Goal: Transaction & Acquisition: Purchase product/service

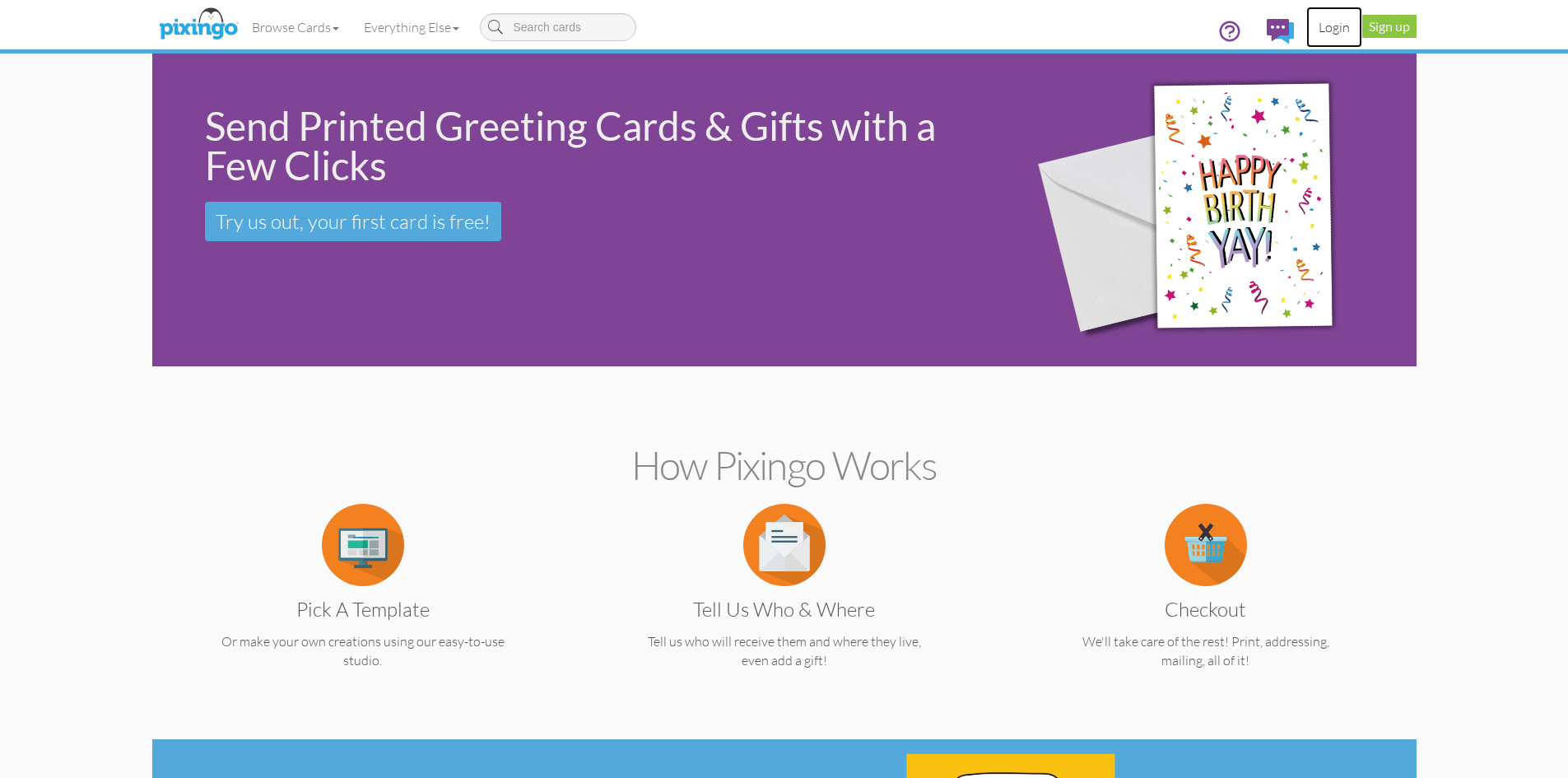
click at [1327, 27] on link "Login" at bounding box center [1334, 27] width 56 height 41
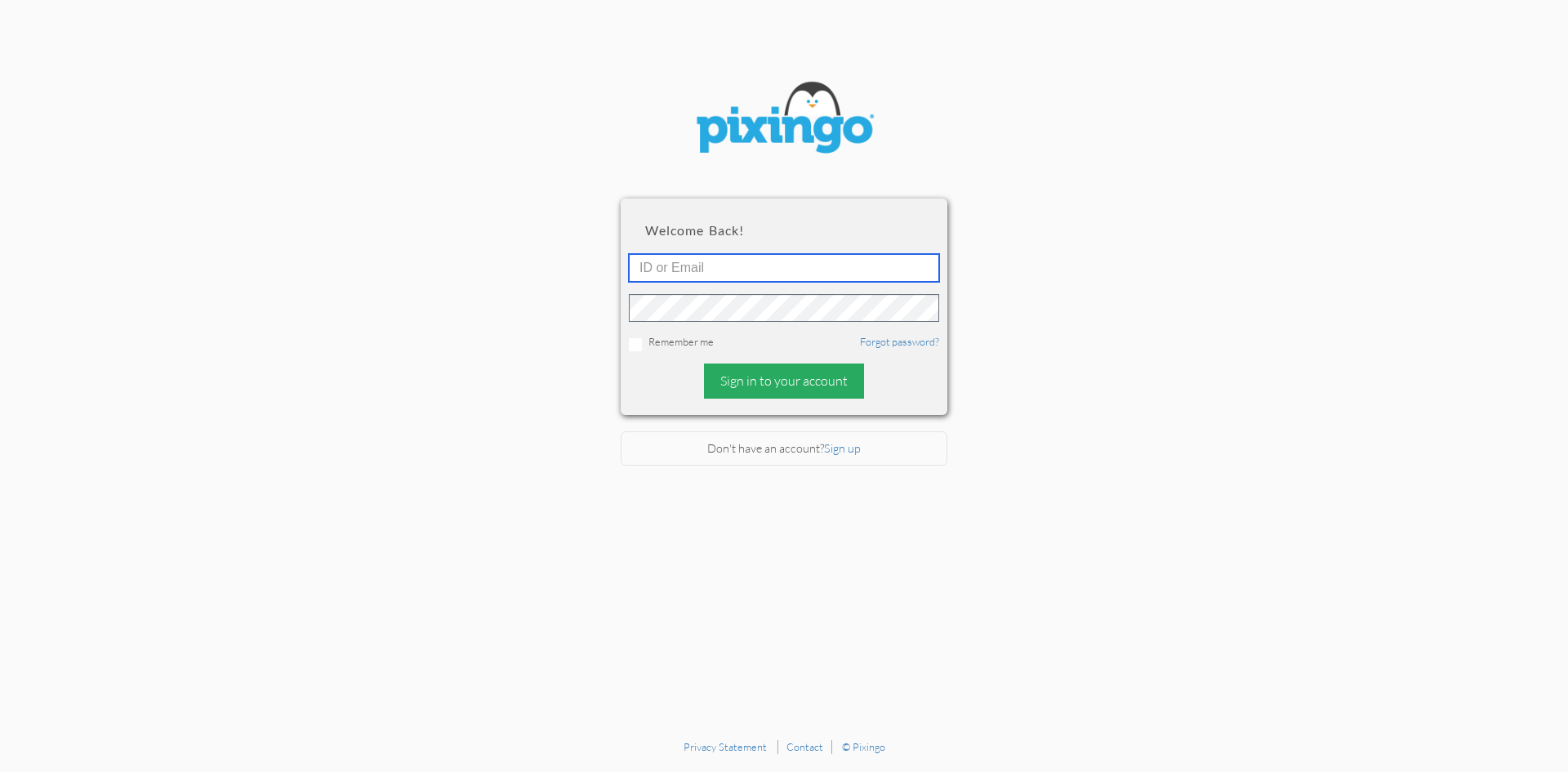
type input "6042"
click at [764, 372] on div "Sign in to your account" at bounding box center [784, 381] width 160 height 35
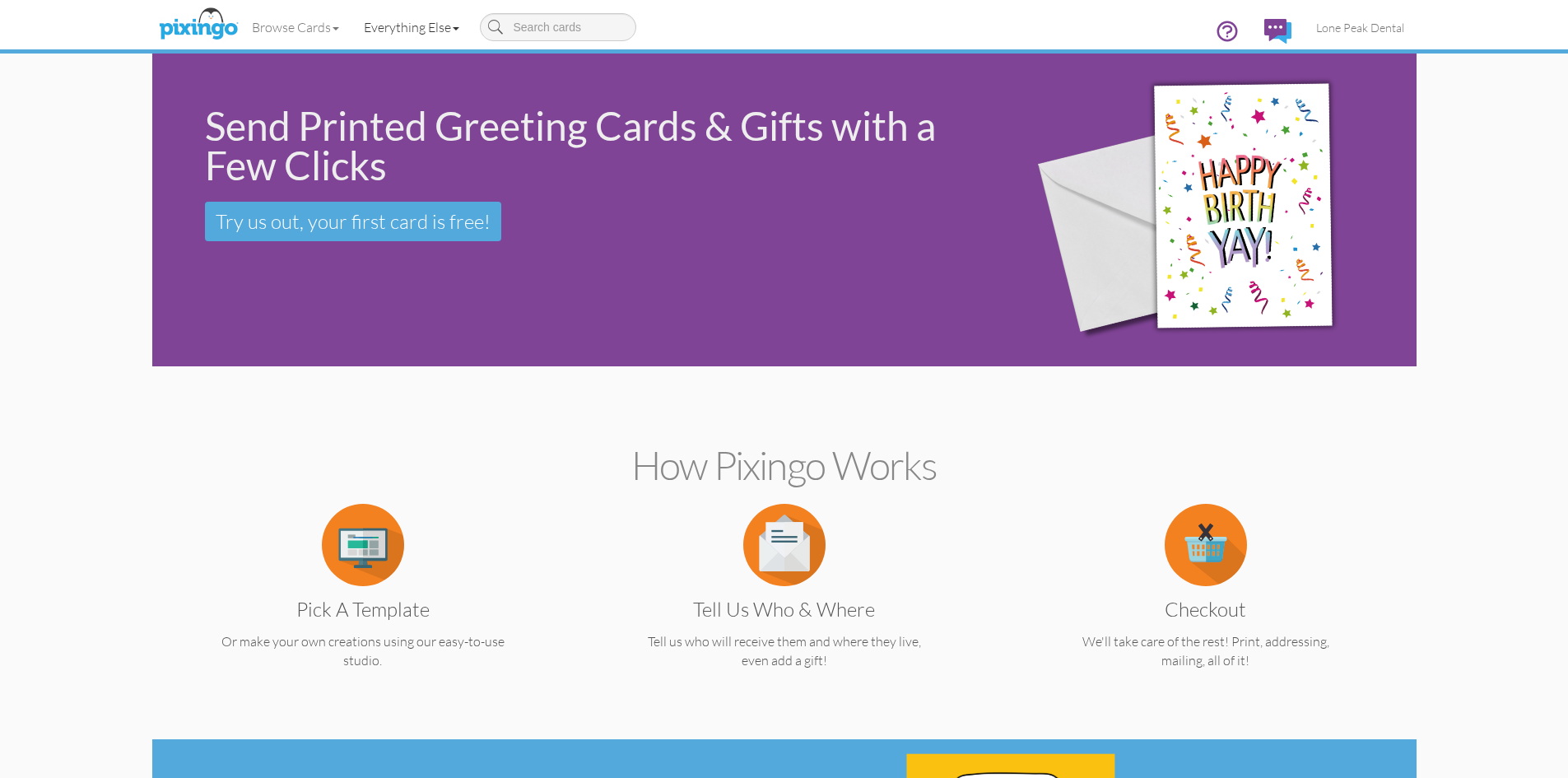
click at [381, 20] on link "Everything Else" at bounding box center [411, 27] width 121 height 41
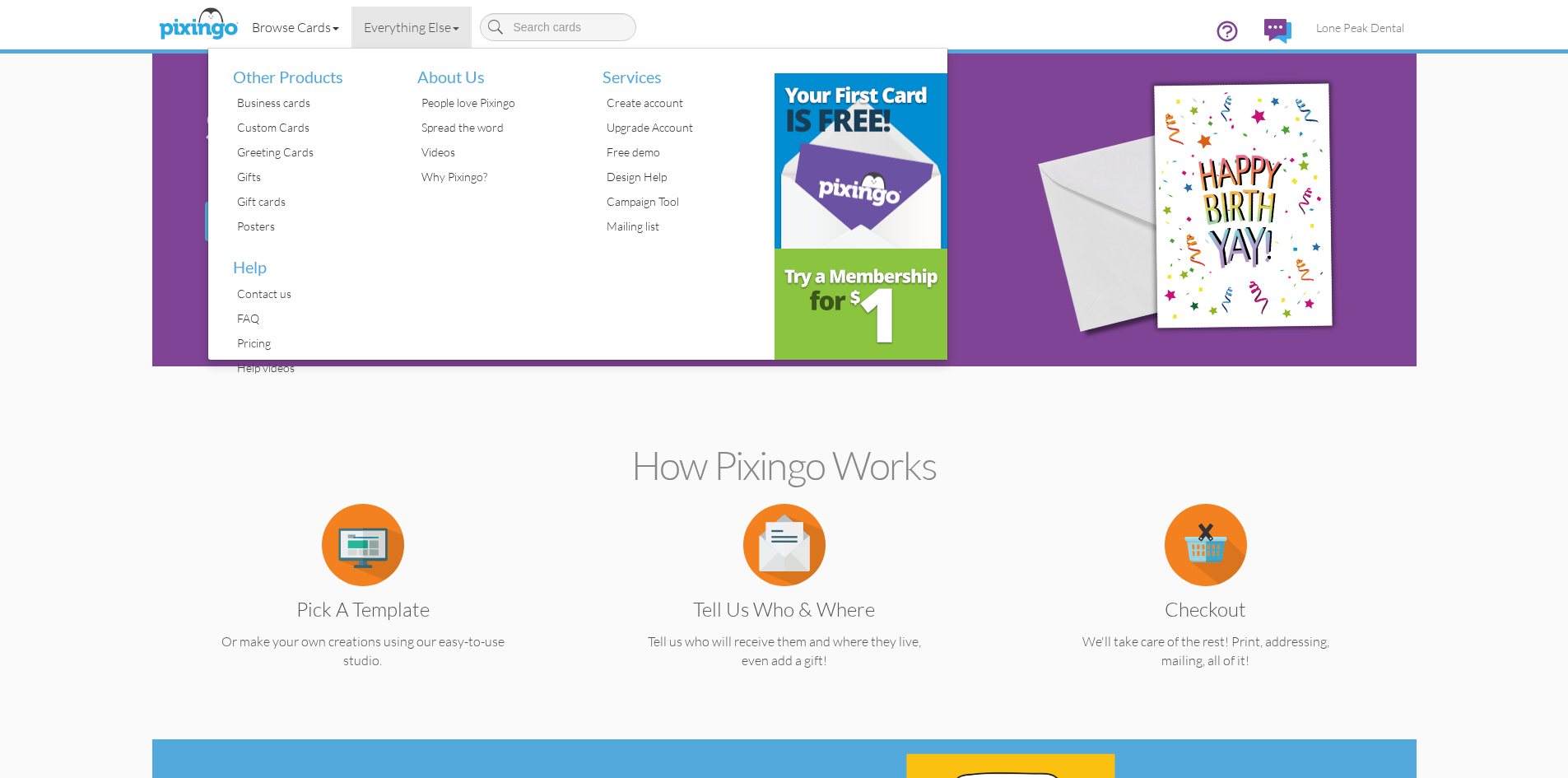
click at [335, 26] on link "Browse Cards" at bounding box center [295, 27] width 112 height 41
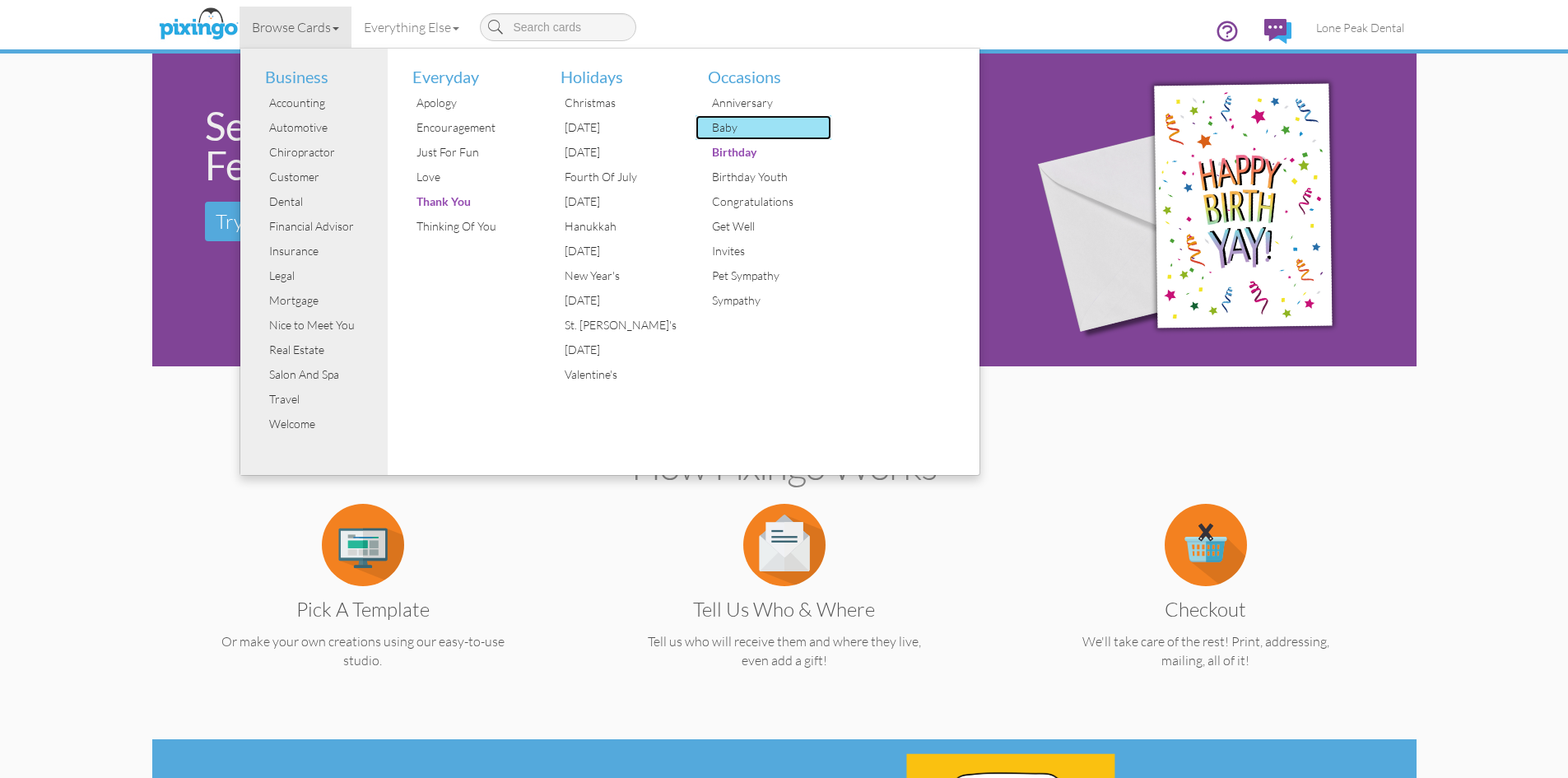
click at [746, 122] on div "Baby" at bounding box center [770, 127] width 123 height 24
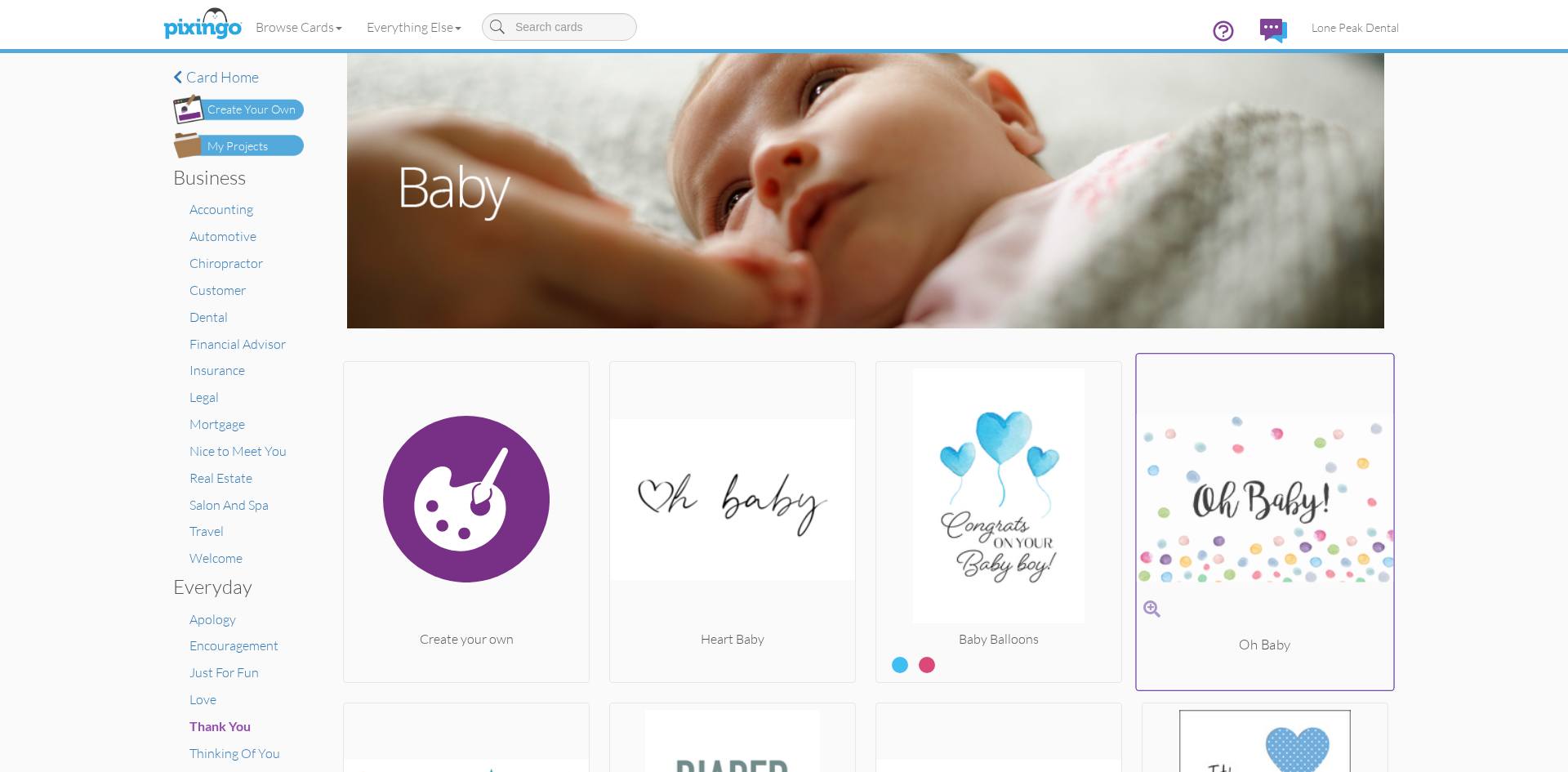
scroll to position [82, 0]
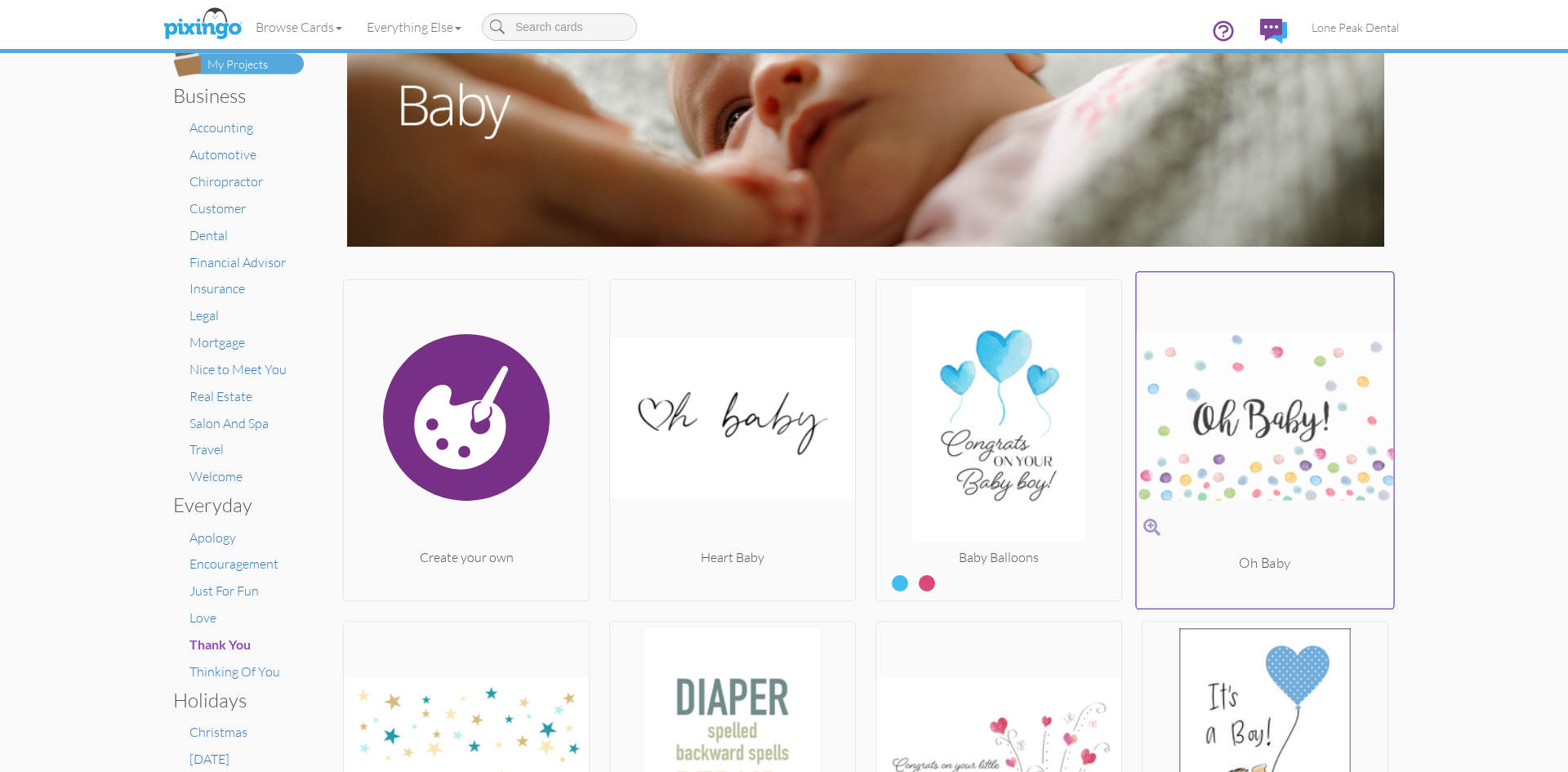
click at [1330, 416] on img at bounding box center [1265, 417] width 258 height 274
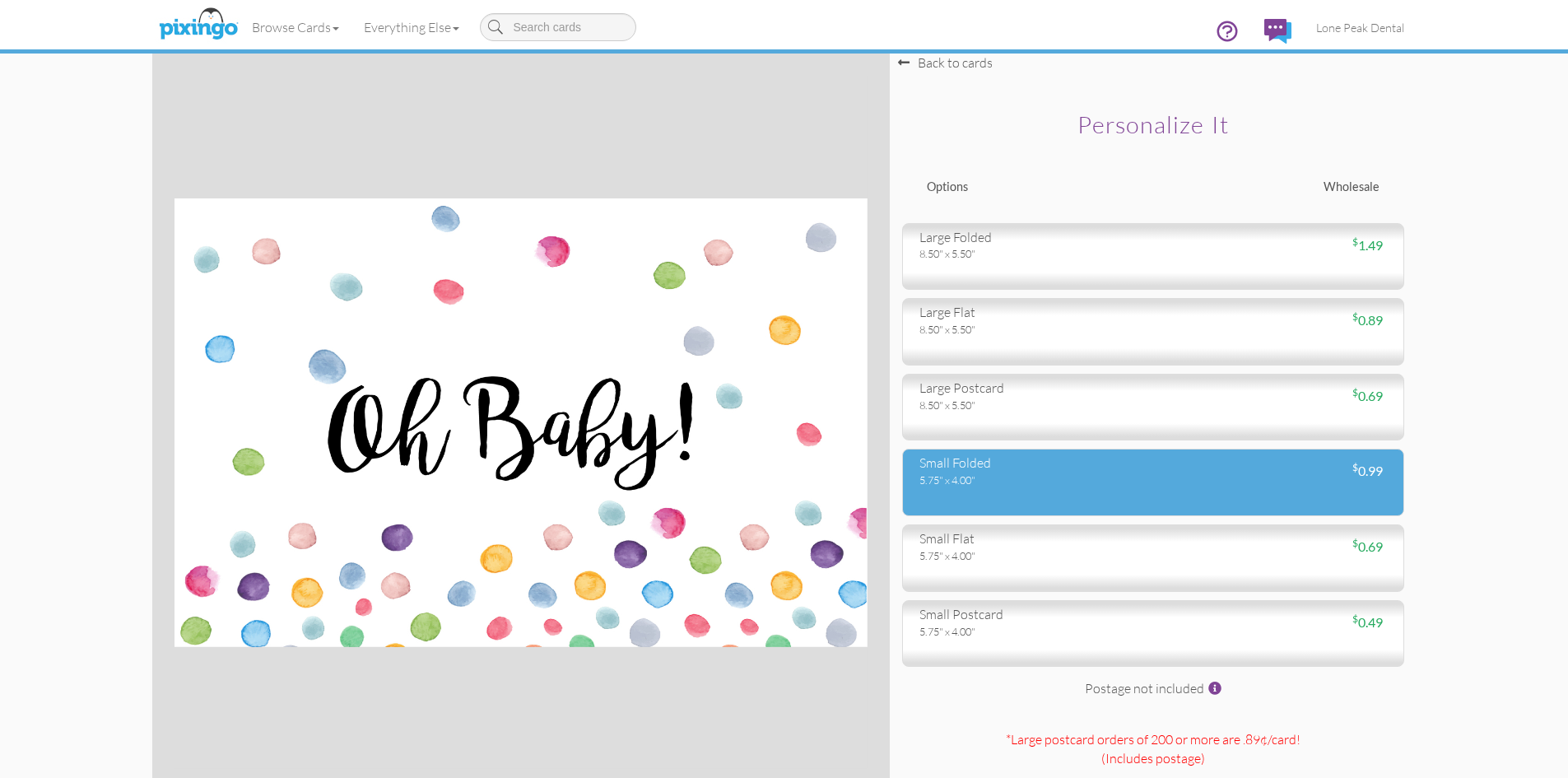
click at [981, 474] on div "5.75" x 4.00"" at bounding box center [1030, 480] width 222 height 15
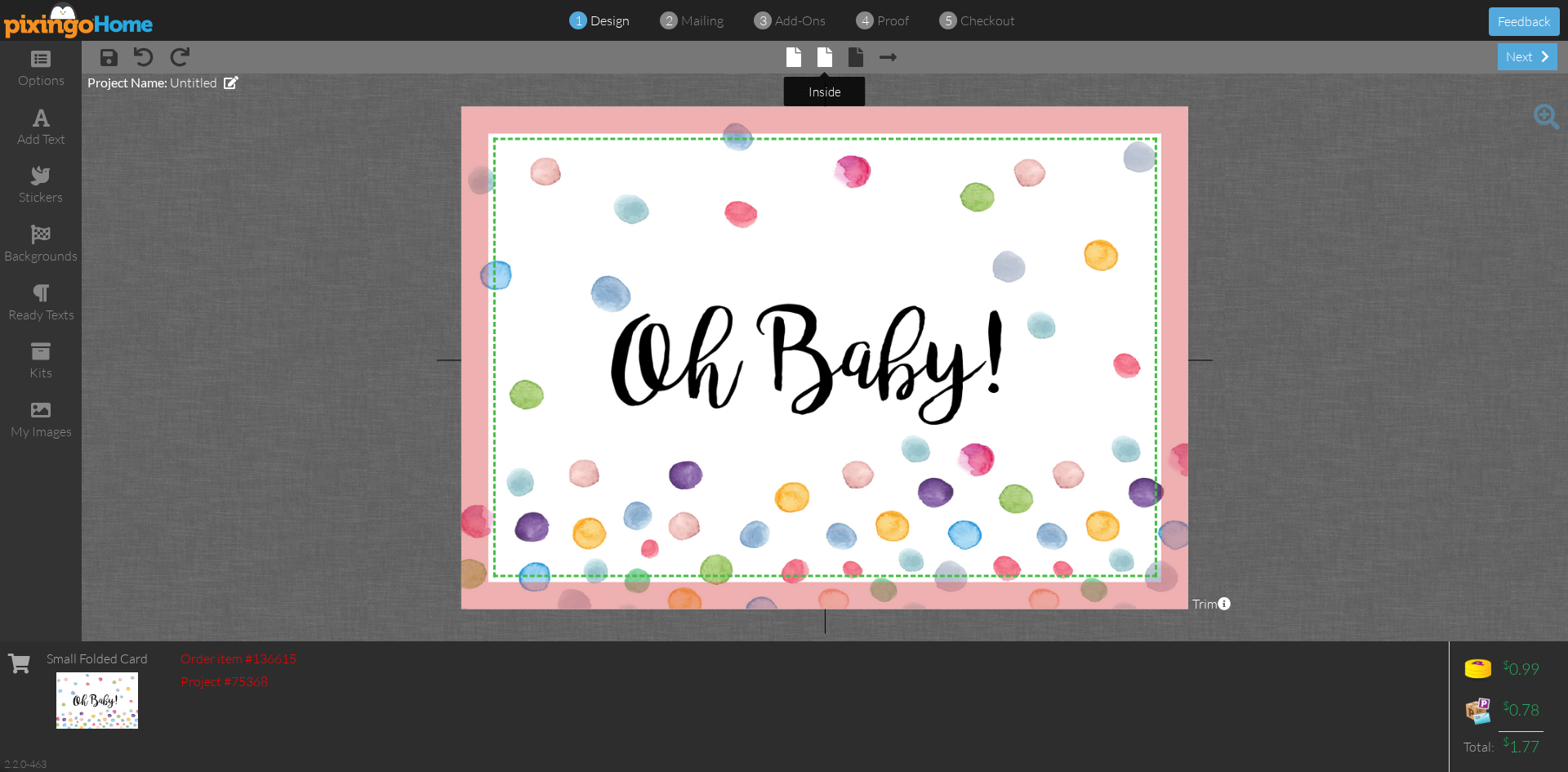
click at [822, 58] on span at bounding box center [825, 57] width 15 height 19
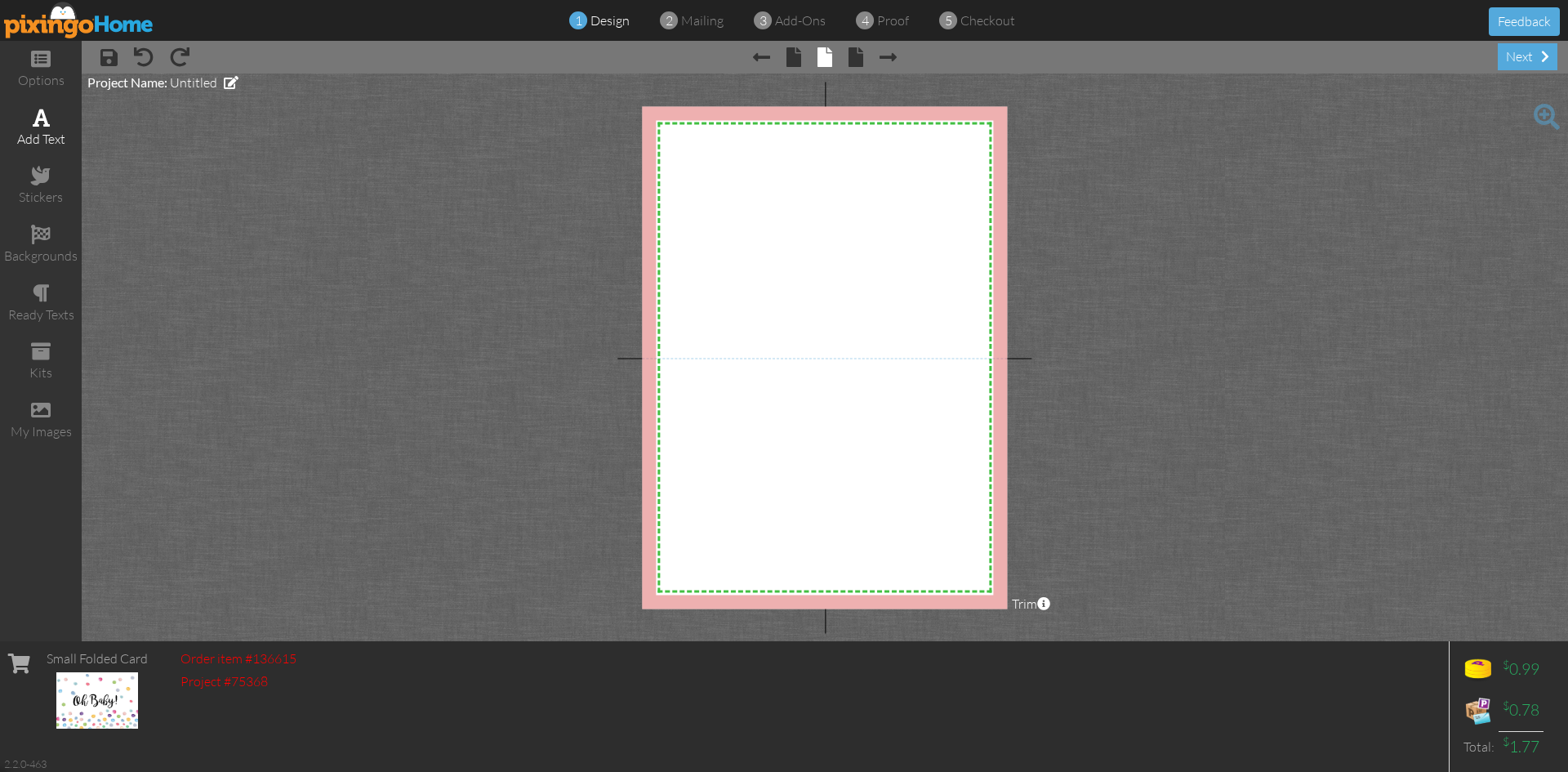
click at [35, 125] on span at bounding box center [41, 117] width 18 height 19
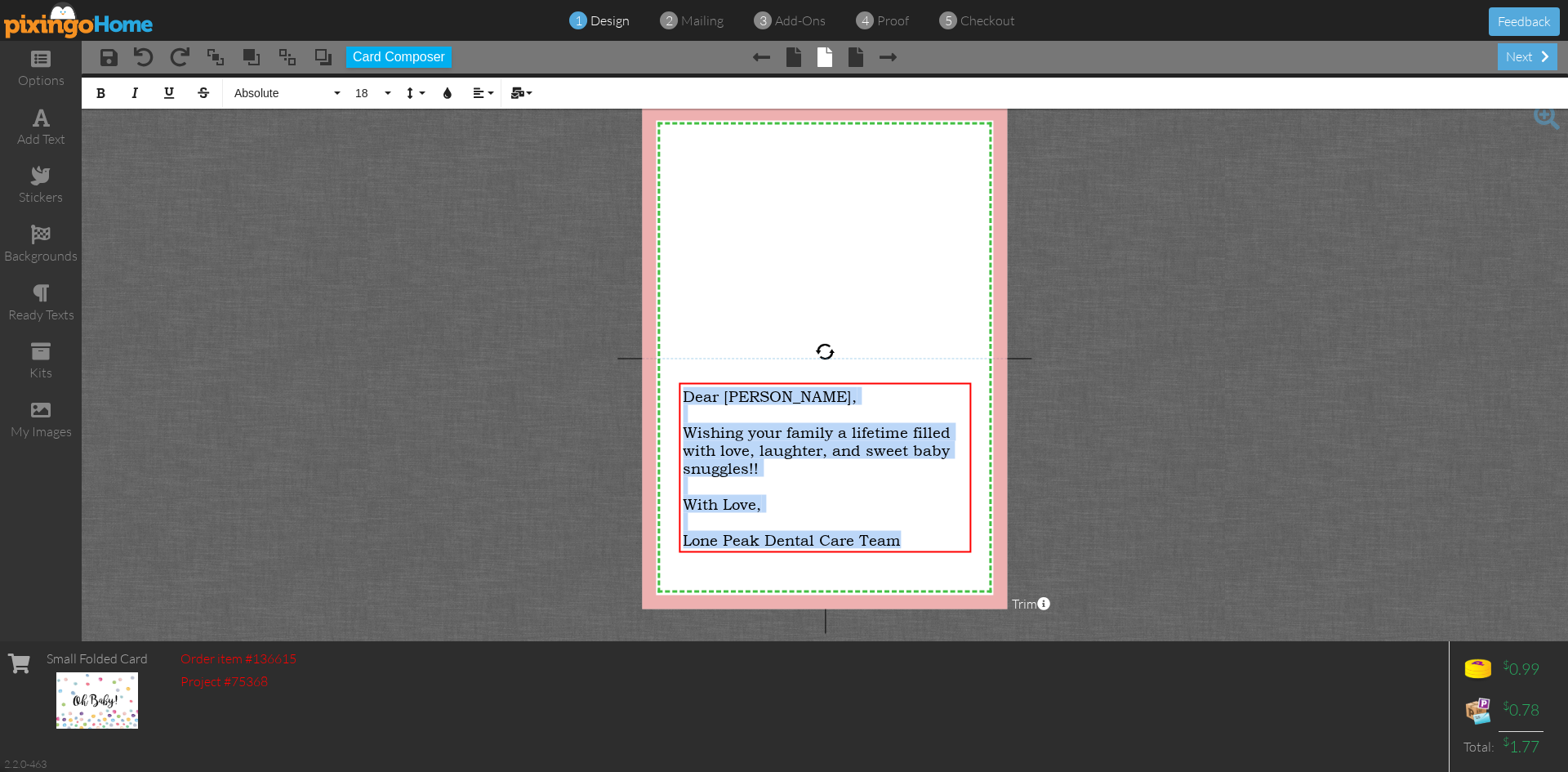
drag, startPoint x: 910, startPoint y: 539, endPoint x: 658, endPoint y: 383, distance: 296.4
click at [669, 393] on div "X X X X X X X X X X X X X X X X X X X X X X X X X X X X X X X X X X X X X X X X…" at bounding box center [825, 357] width 365 height 503
click at [283, 89] on span "Absolute" at bounding box center [281, 94] width 98 height 14
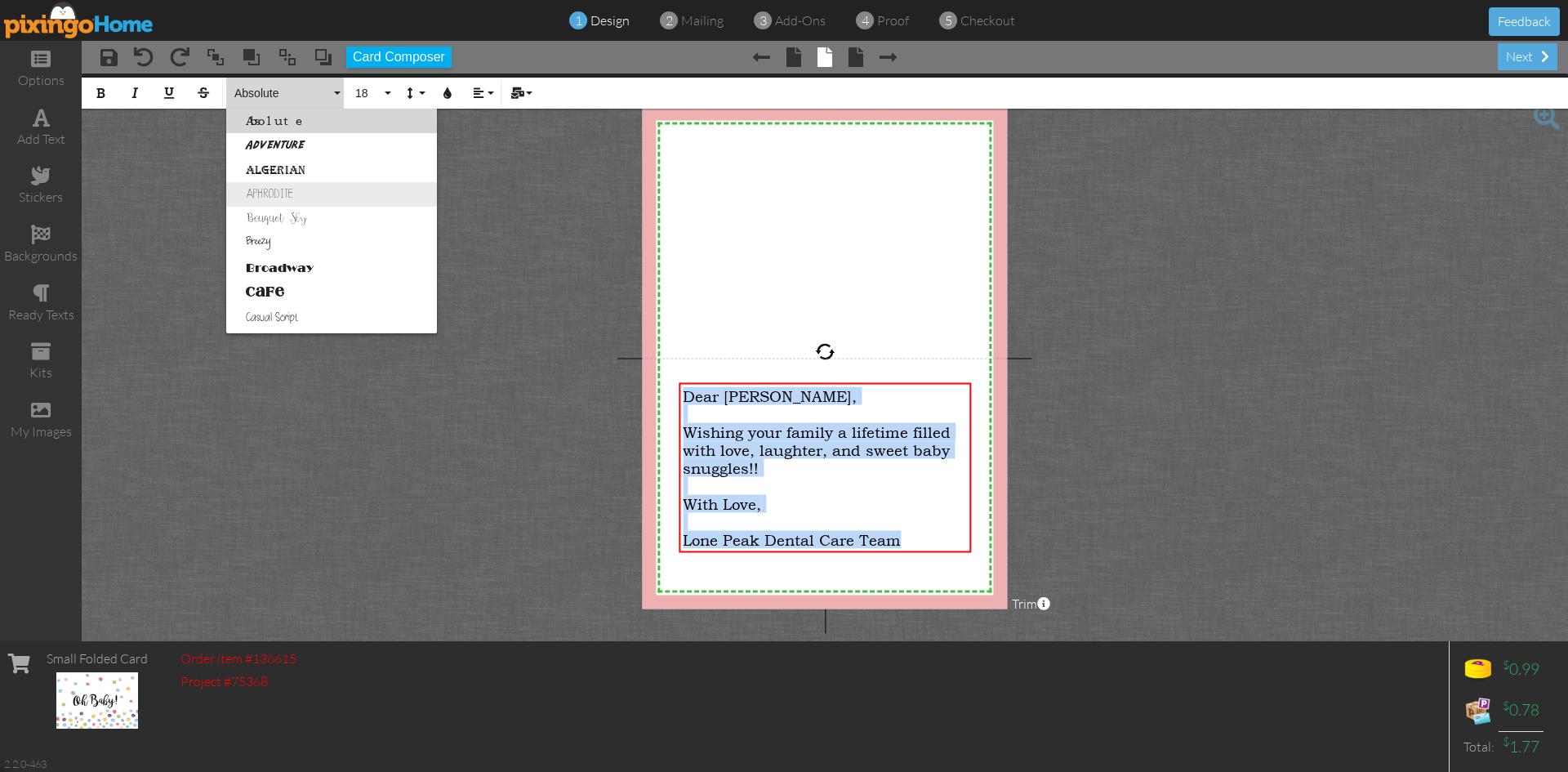
click at [309, 193] on link "Aphrodite" at bounding box center [332, 194] width 211 height 24
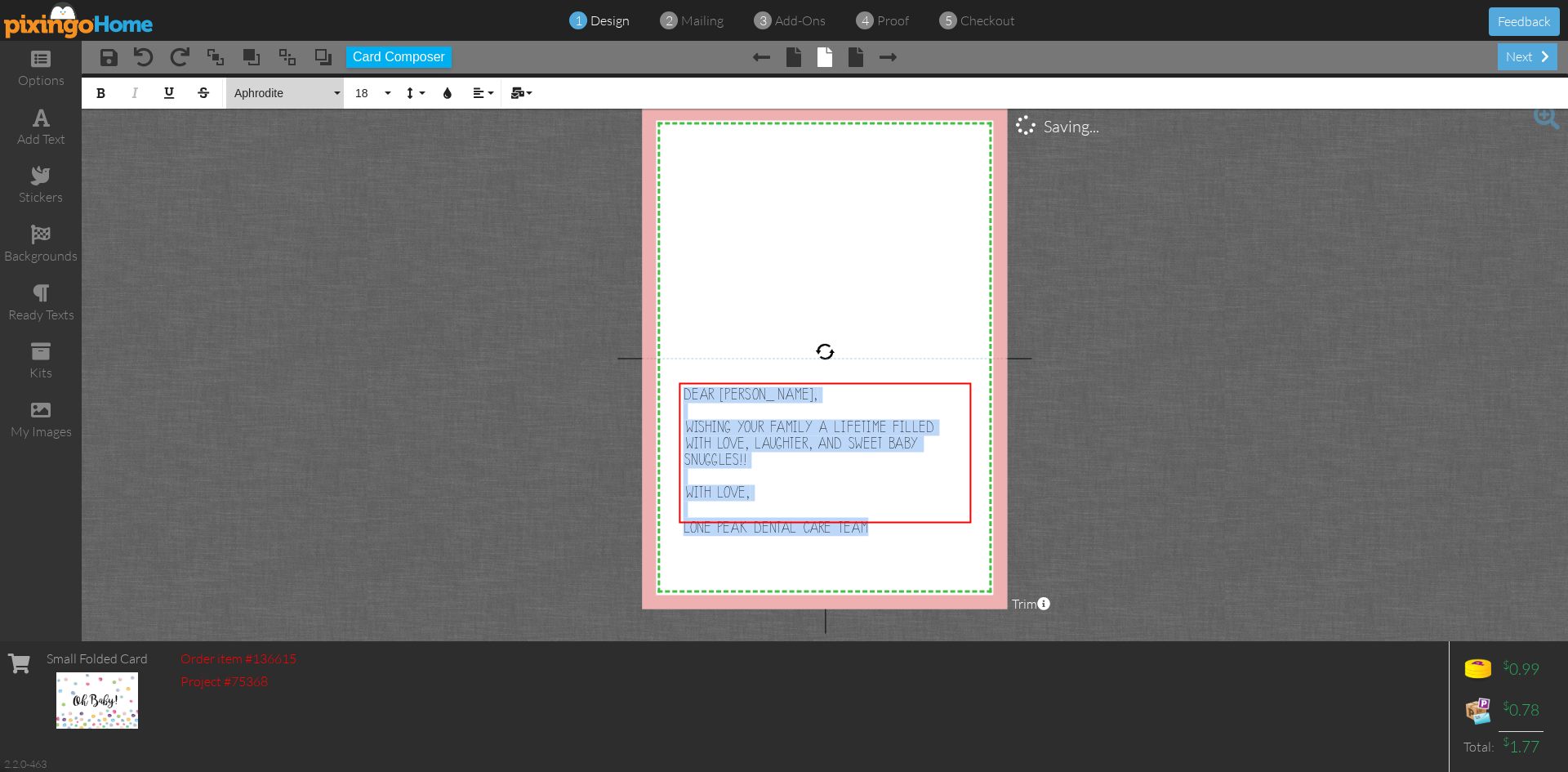
click at [267, 102] on button "Aphrodite" at bounding box center [285, 93] width 118 height 31
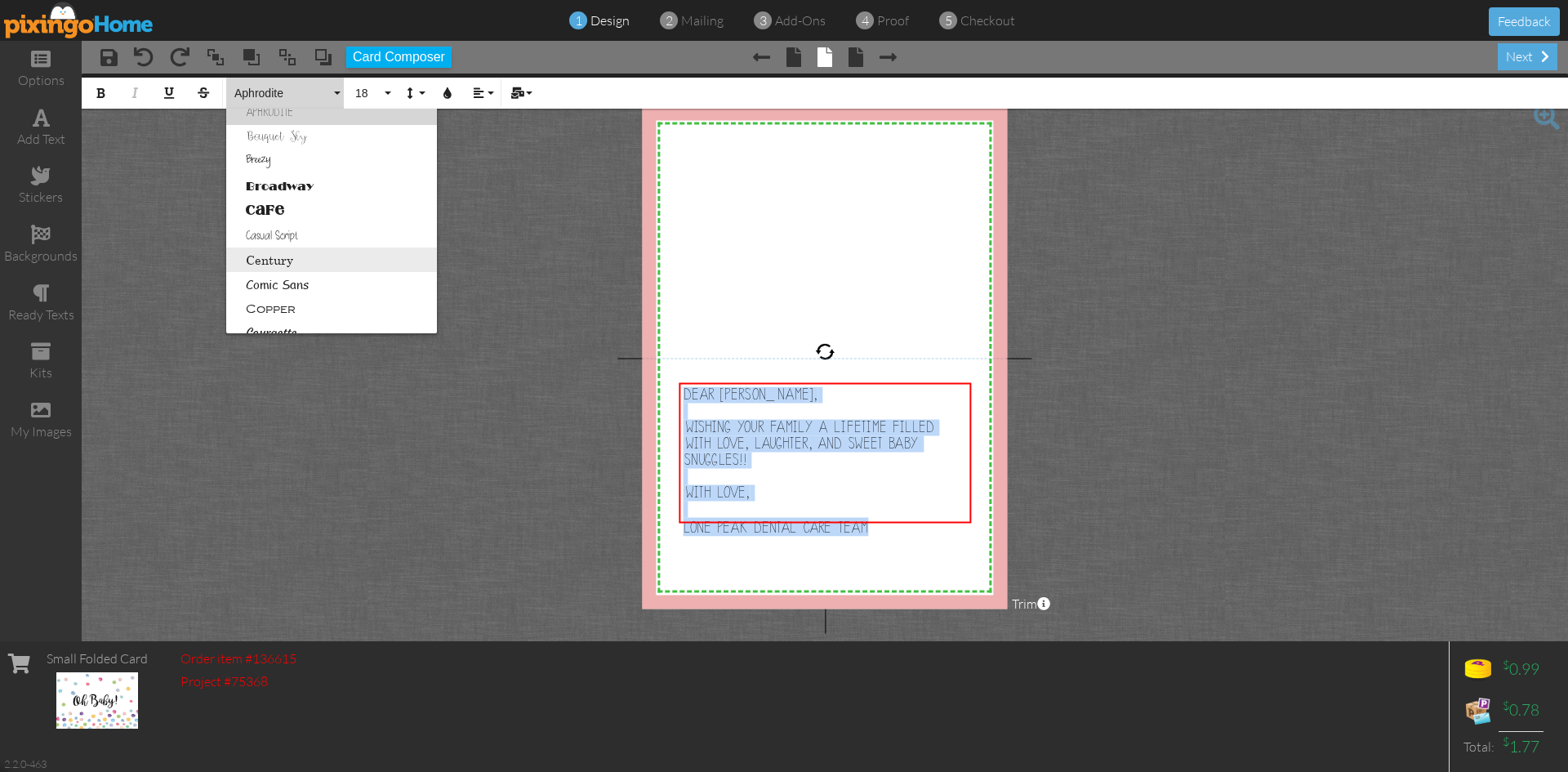
scroll to position [163, 0]
click at [281, 254] on link "Courgette" at bounding box center [332, 251] width 211 height 24
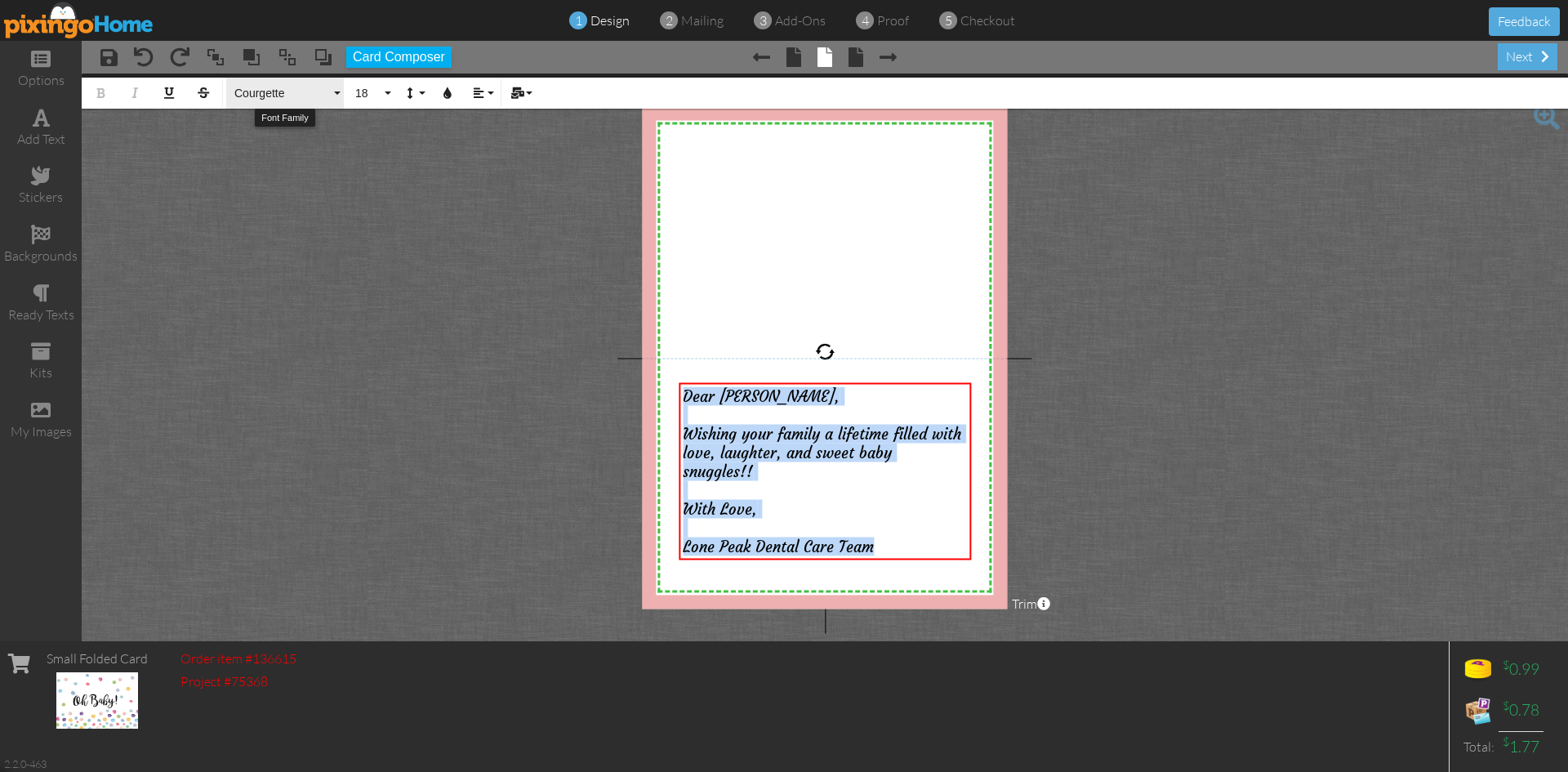
click at [257, 89] on span "Courgette" at bounding box center [281, 94] width 98 height 14
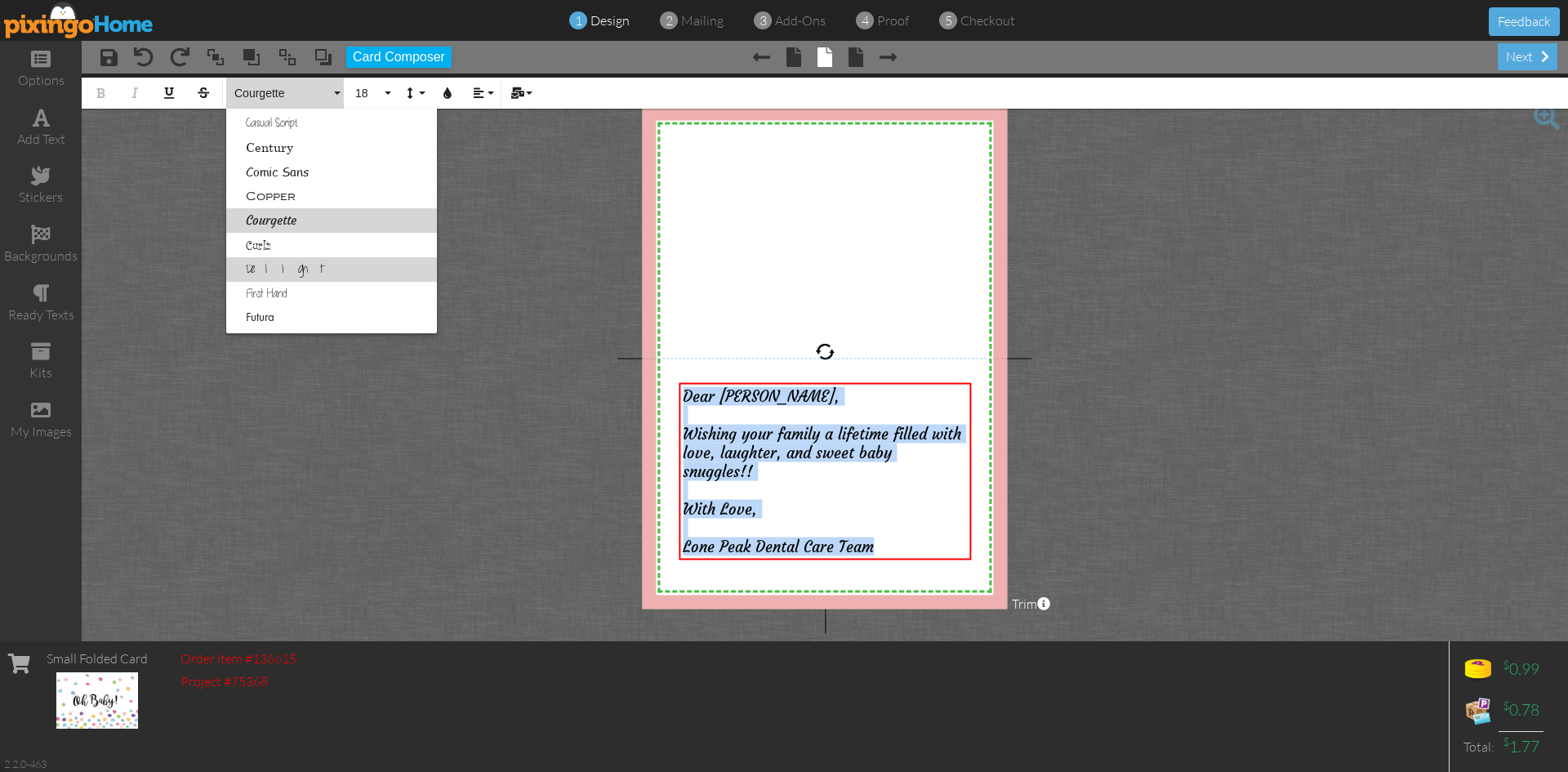
click at [297, 274] on link "Delight" at bounding box center [332, 269] width 211 height 24
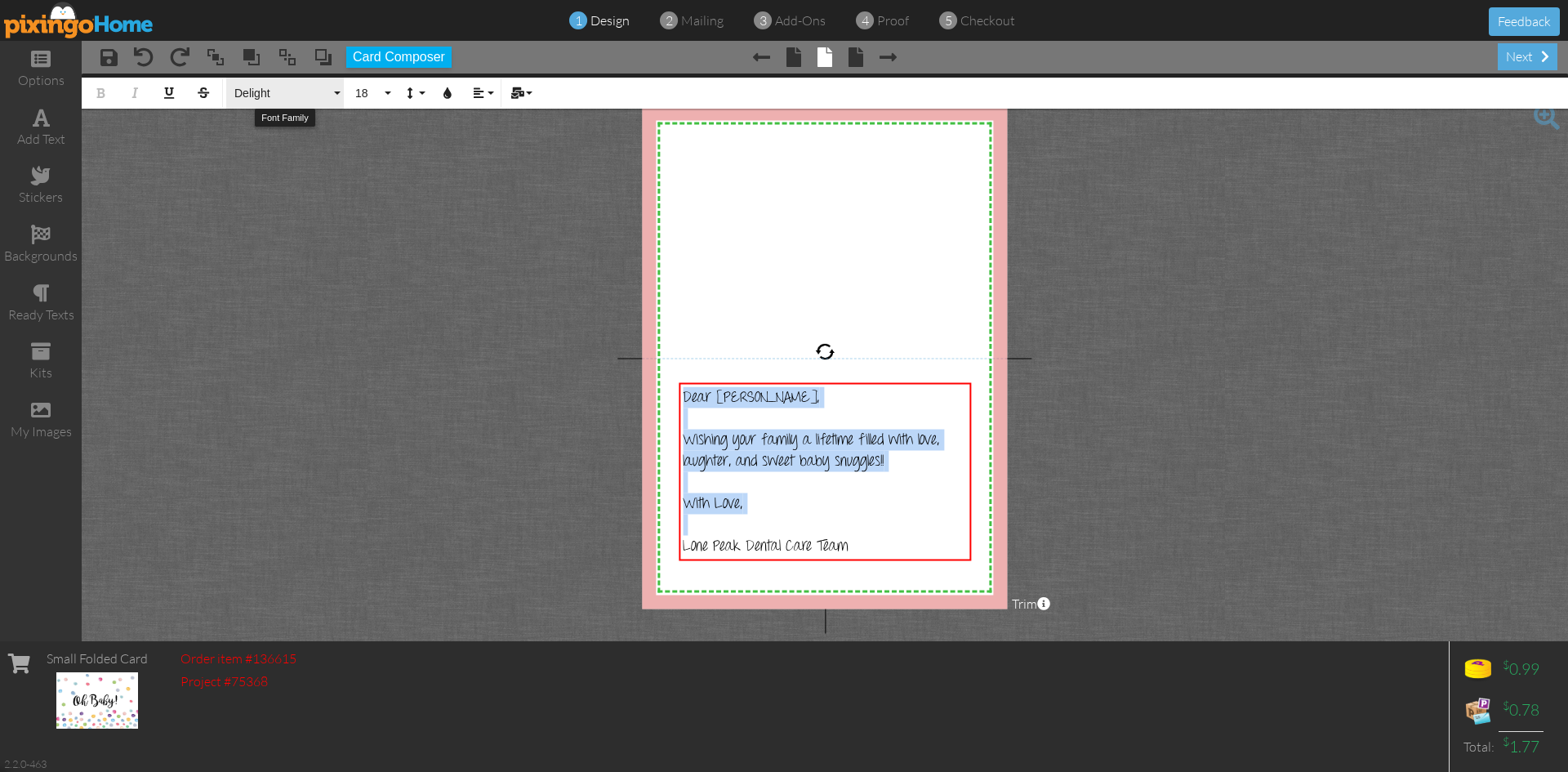
click at [271, 91] on span "Delight" at bounding box center [281, 94] width 98 height 14
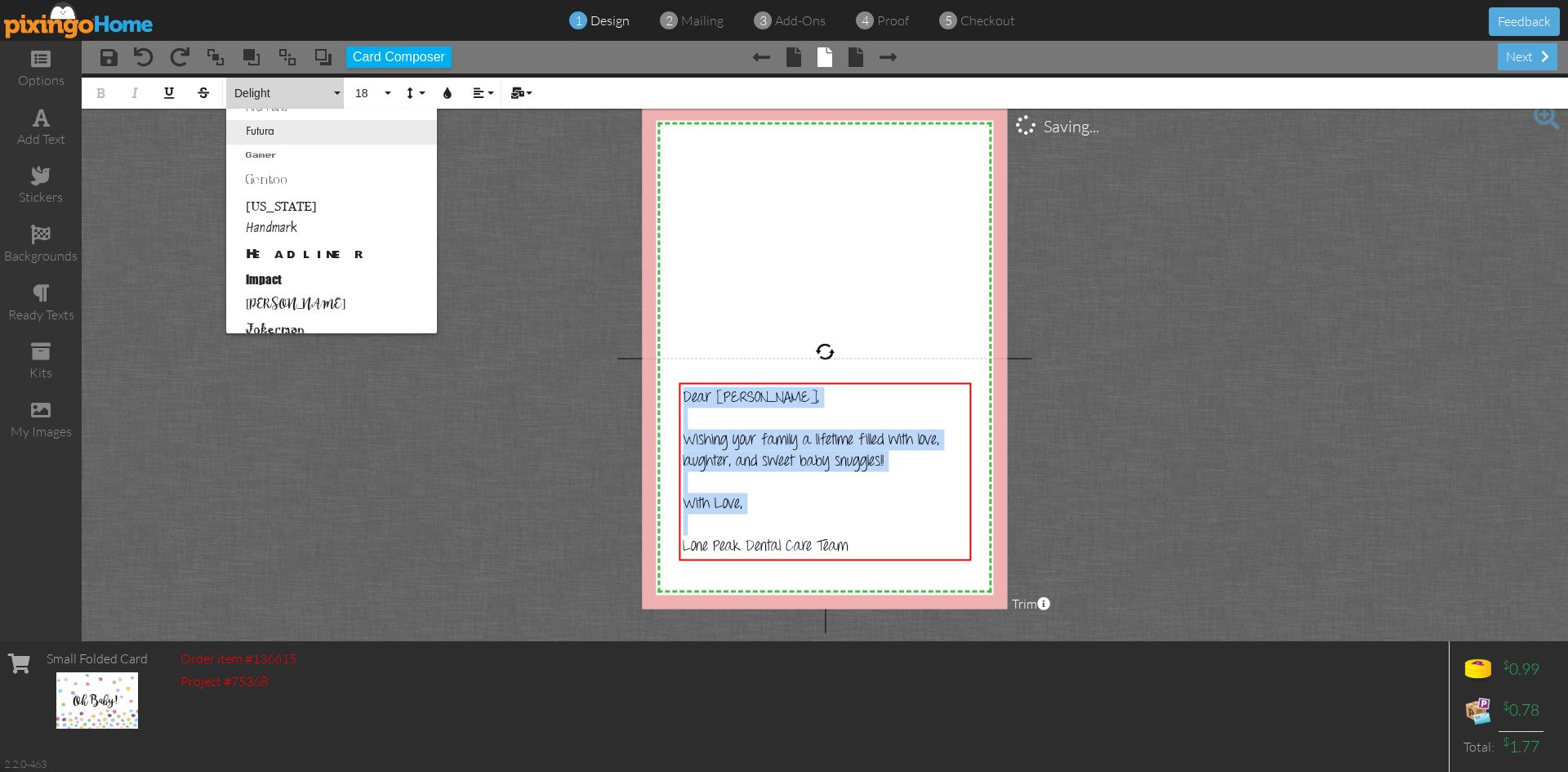
scroll to position [406, 0]
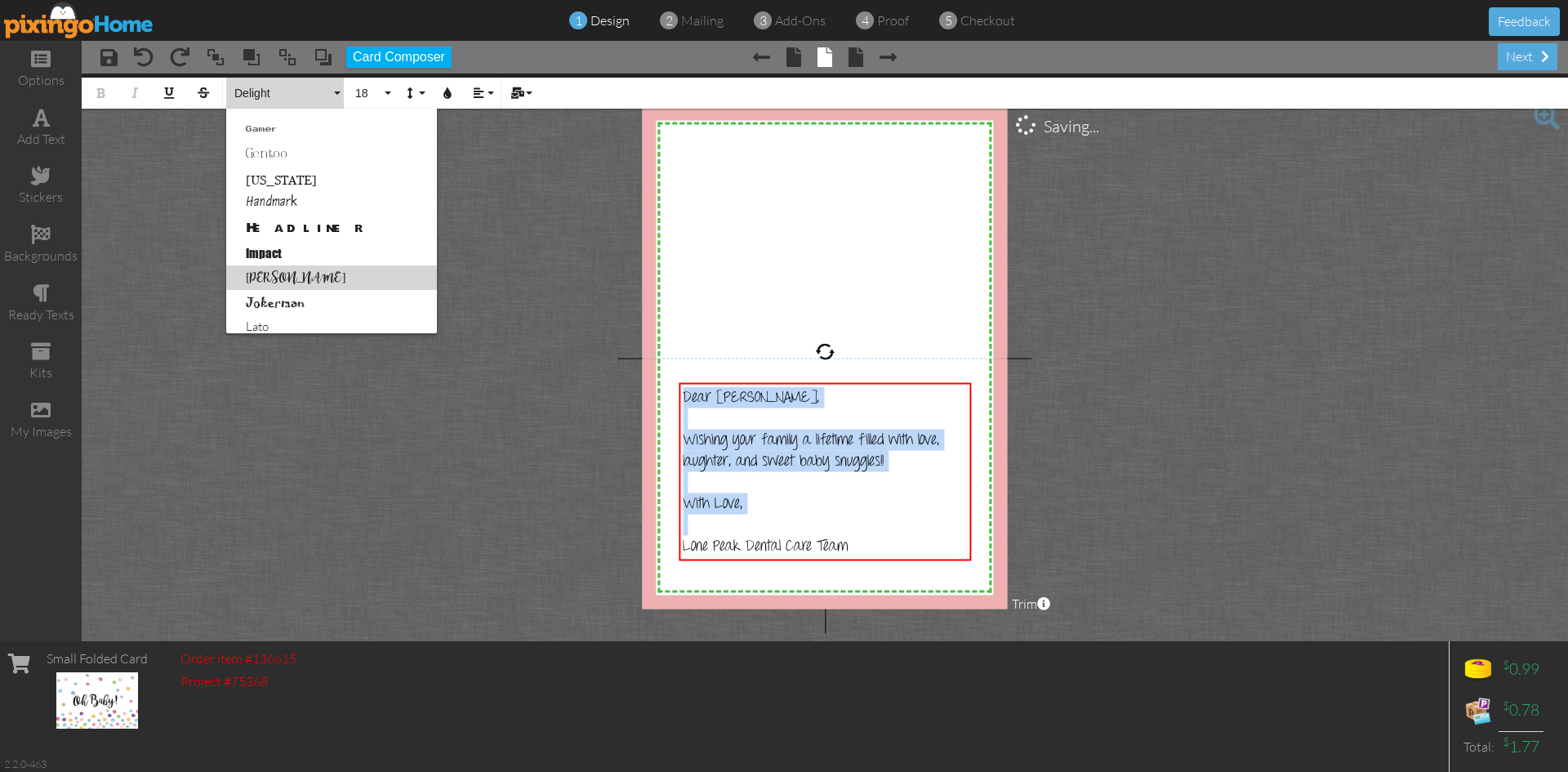
click at [297, 275] on link "[PERSON_NAME]" at bounding box center [332, 277] width 211 height 24
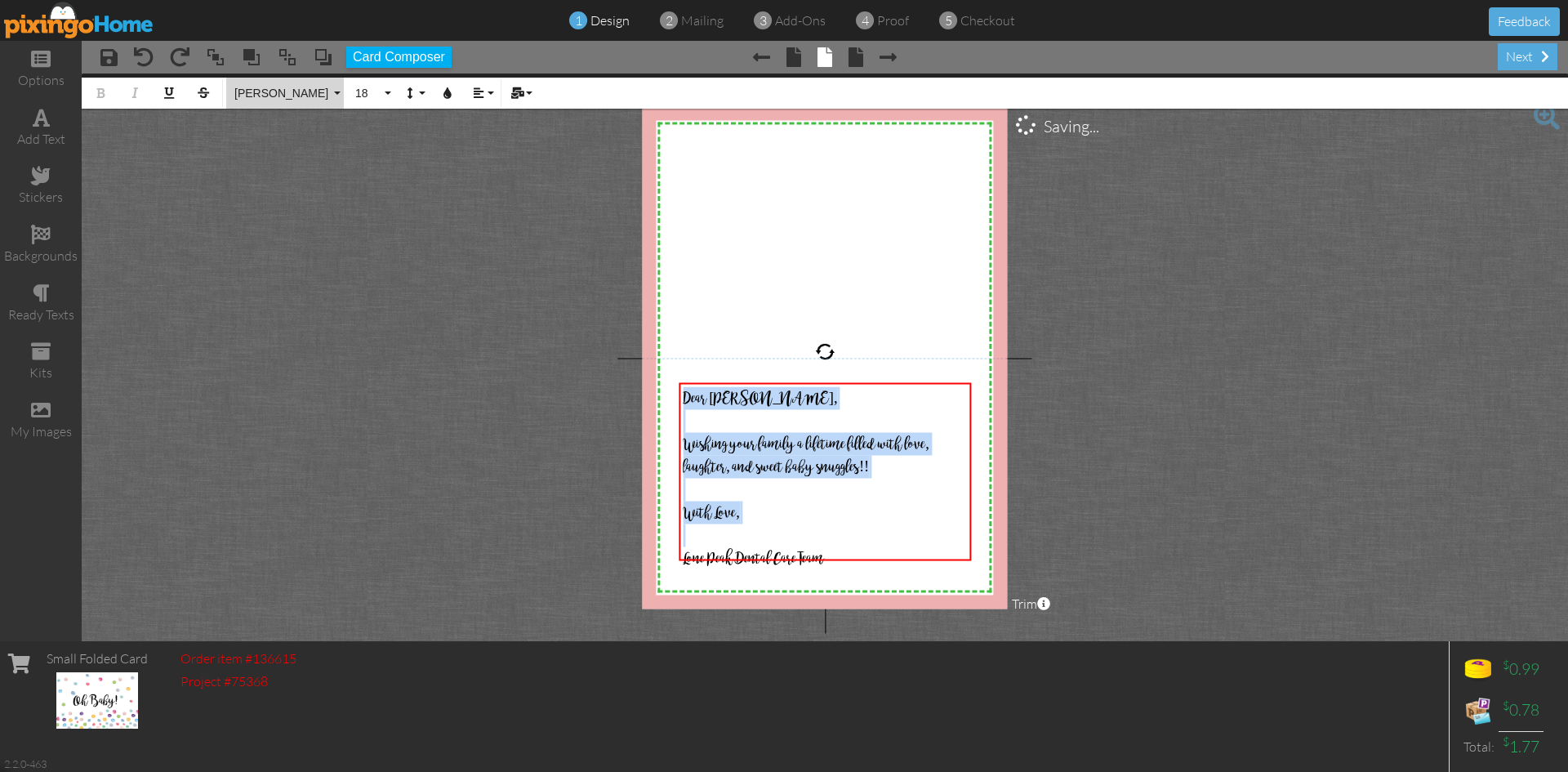
click at [263, 89] on span "[PERSON_NAME]" at bounding box center [281, 94] width 98 height 14
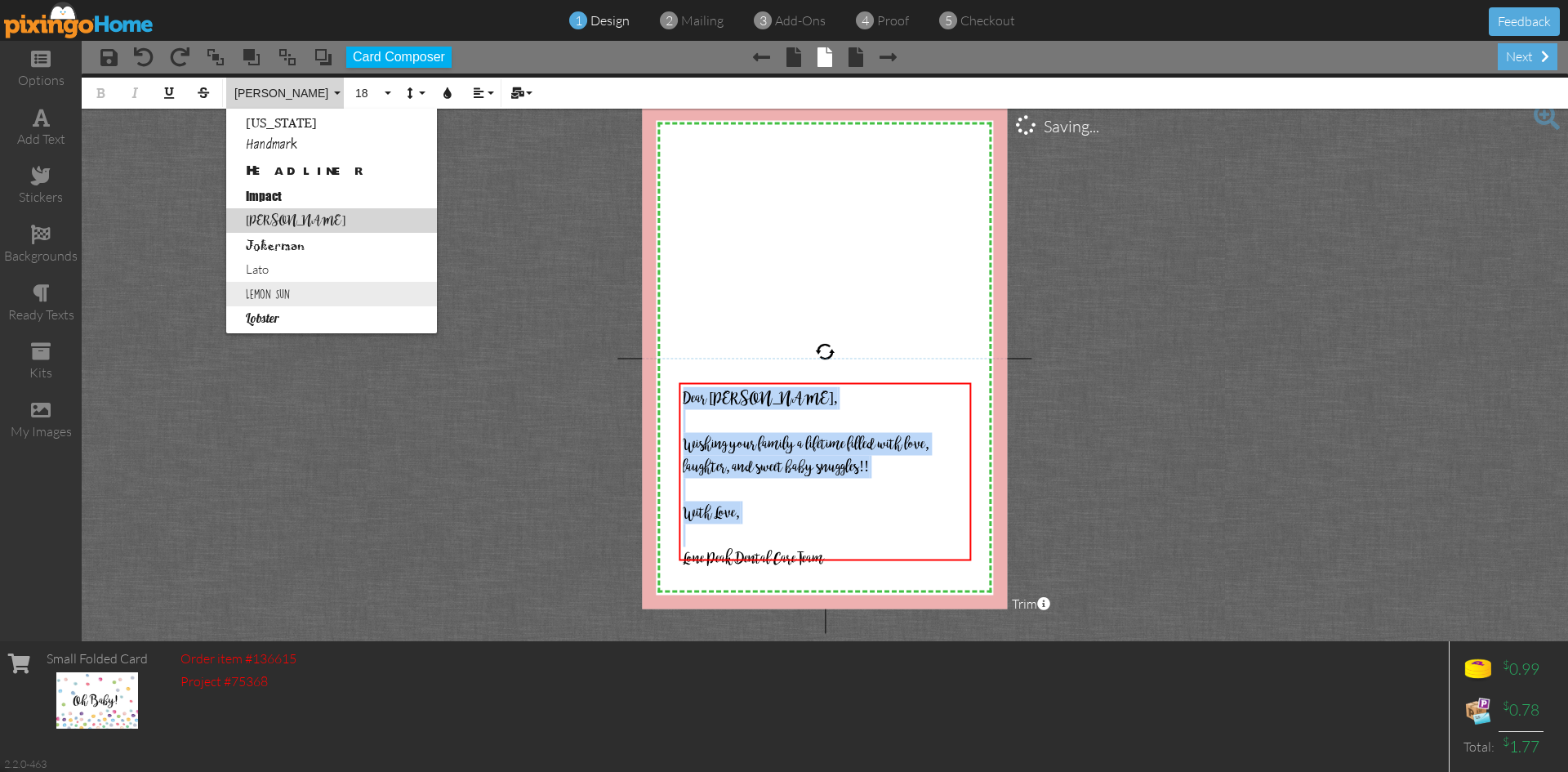
click at [293, 299] on link "Lemon Sun" at bounding box center [332, 294] width 211 height 24
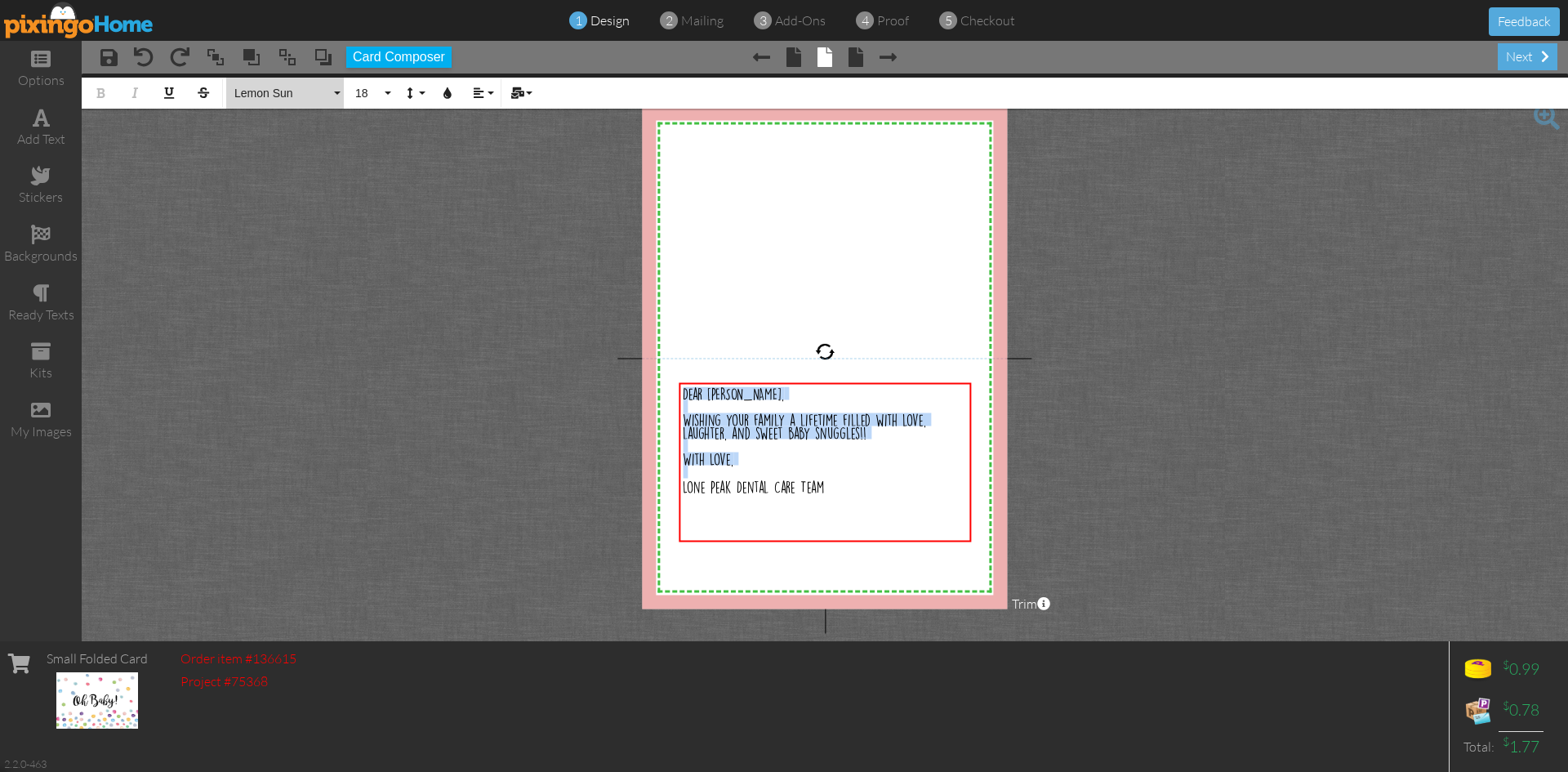
click at [262, 92] on span "Lemon Sun" at bounding box center [281, 94] width 98 height 14
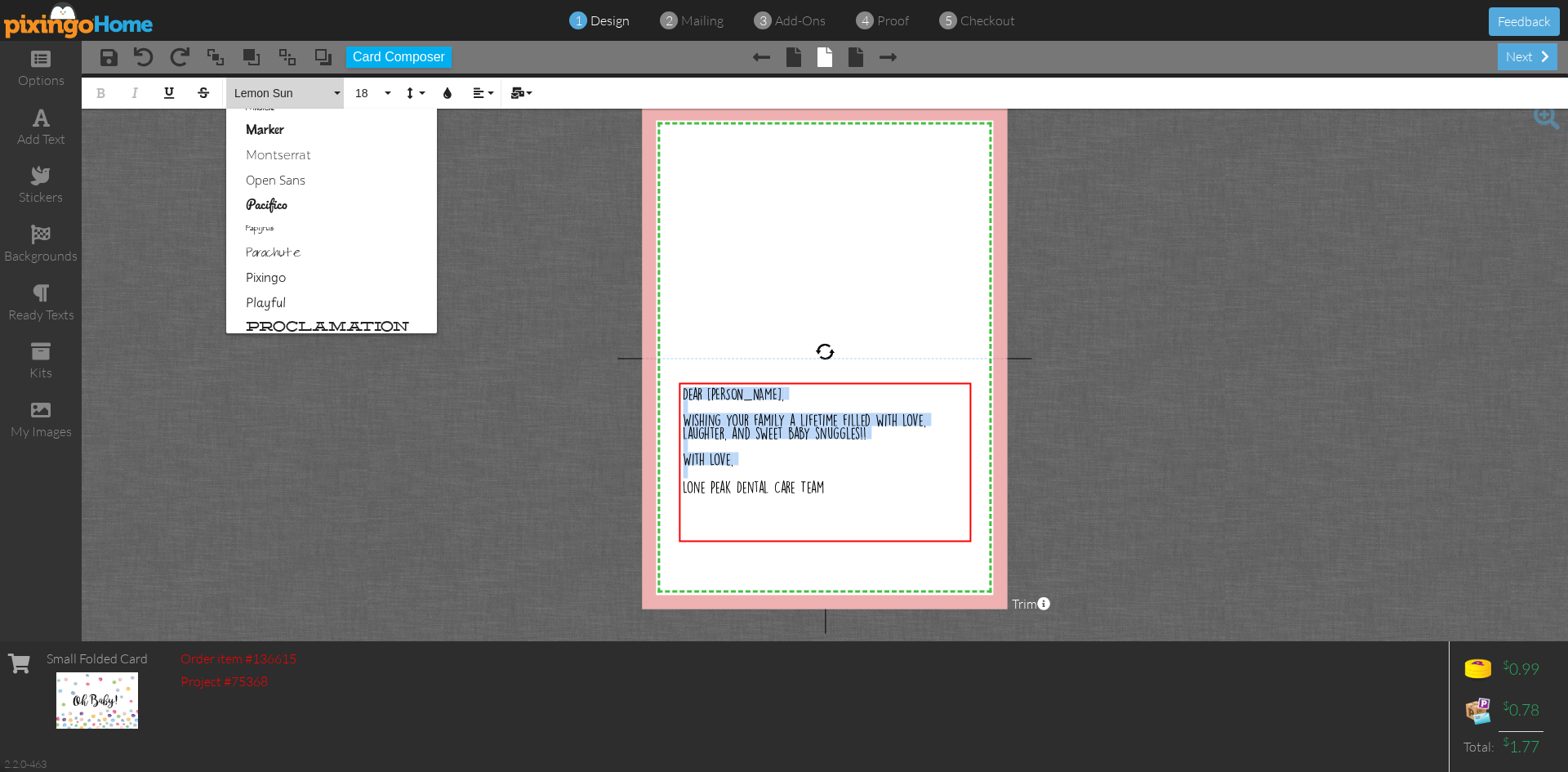
scroll to position [783, 0]
click at [298, 270] on link "Rain Bucket" at bounding box center [332, 269] width 211 height 24
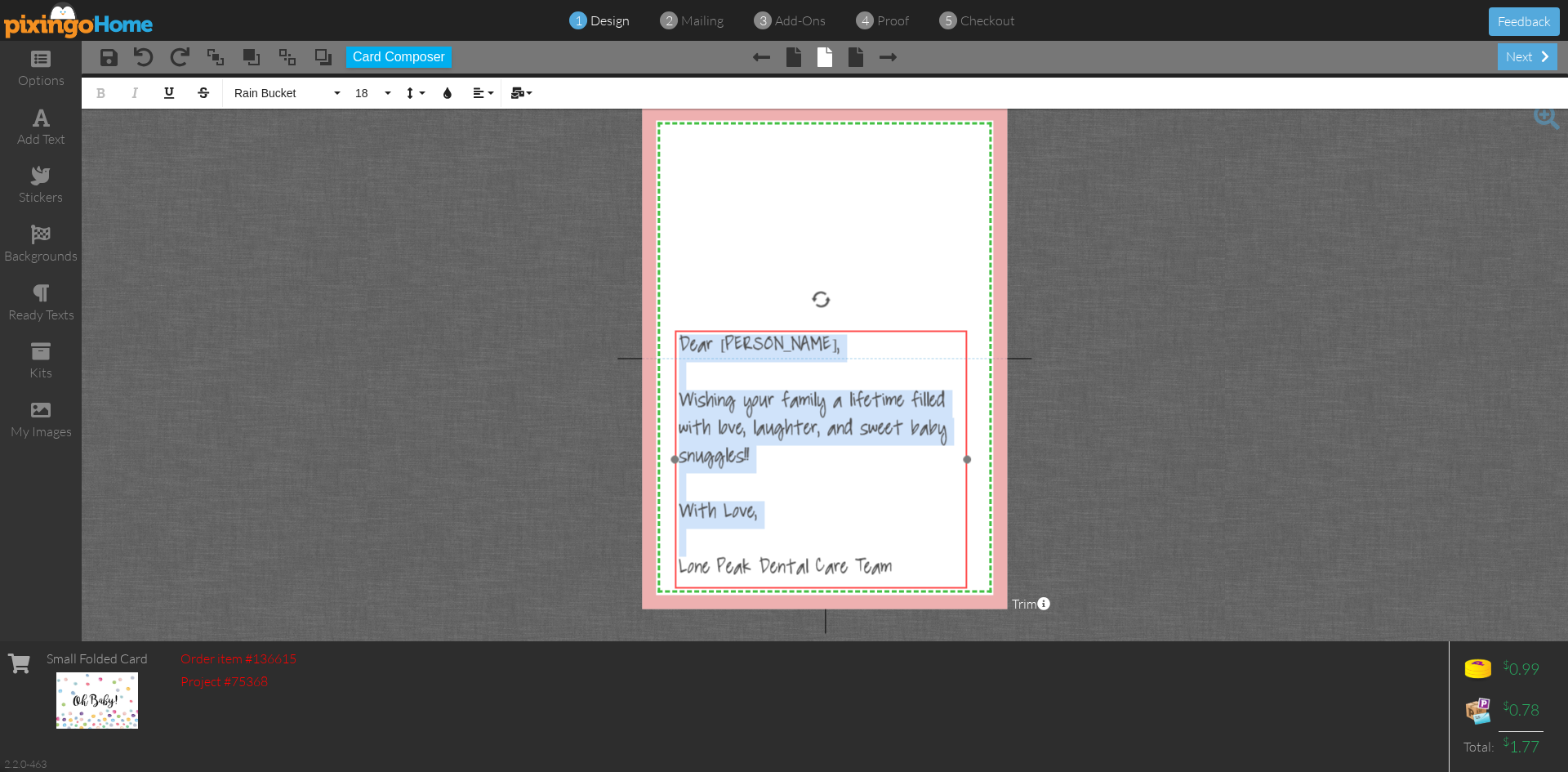
drag, startPoint x: 830, startPoint y: 386, endPoint x: 825, endPoint y: 333, distance: 53.2
click at [825, 333] on div "​ Dear [PERSON_NAME], ​ Wishing your family a lifetime filled with love, laught…" at bounding box center [821, 459] width 293 height 258
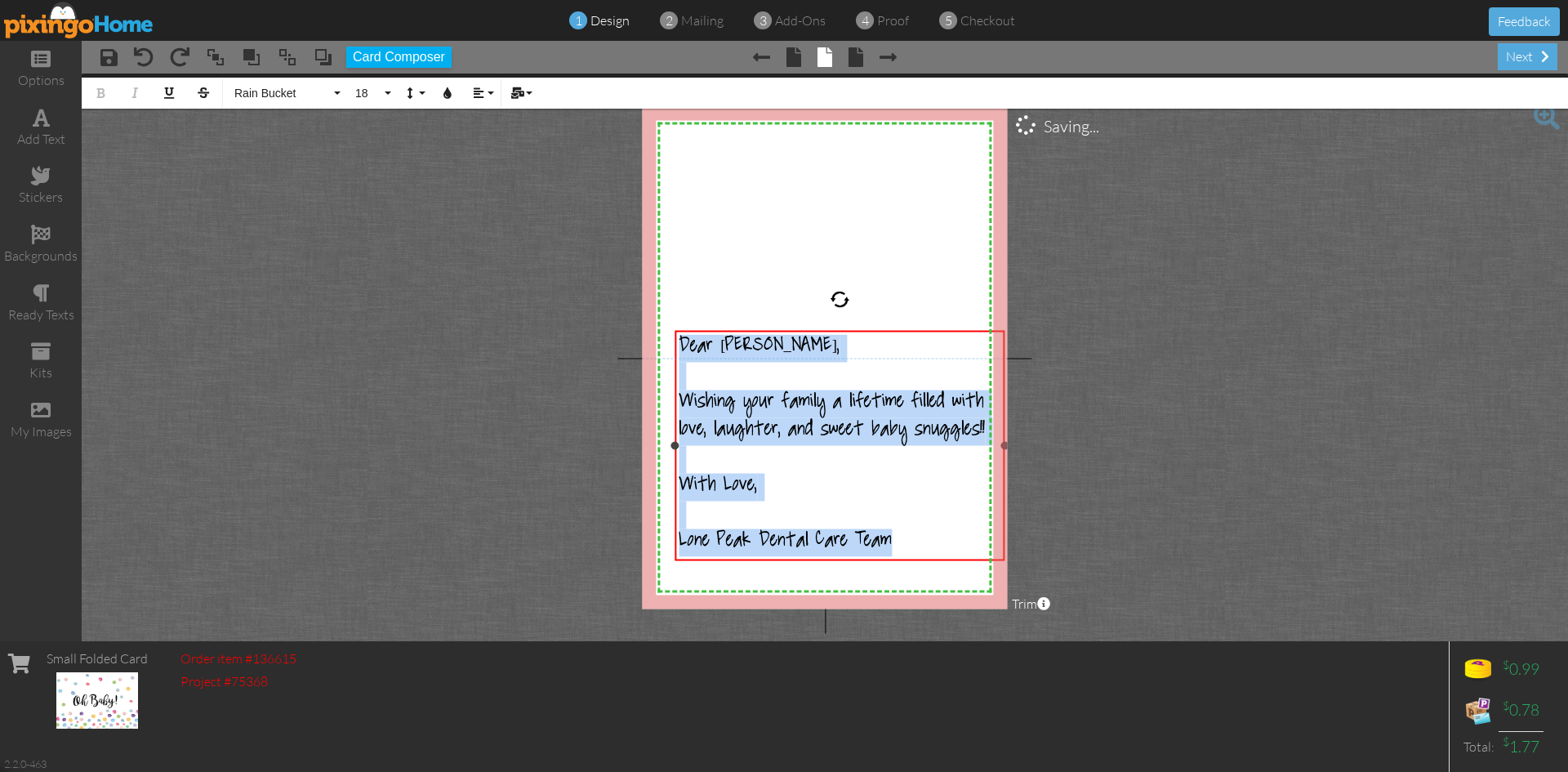
drag, startPoint x: 967, startPoint y: 461, endPoint x: 1004, endPoint y: 459, distance: 37.1
click at [1004, 459] on div "Dear [PERSON_NAME], ​ Wishing your family a lifetime filled with love, laughter…" at bounding box center [840, 445] width 330 height 230
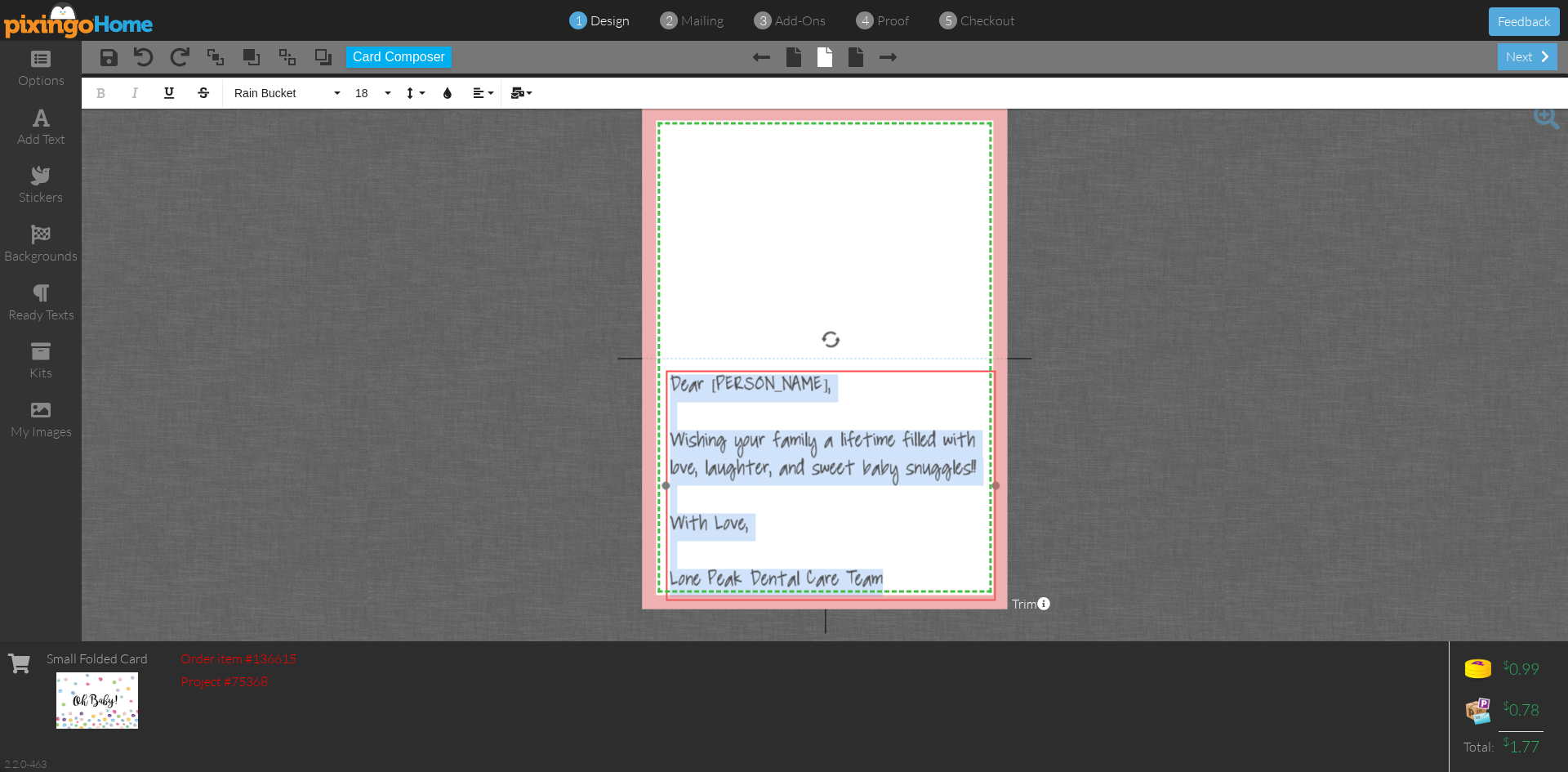
drag, startPoint x: 836, startPoint y: 331, endPoint x: 827, endPoint y: 371, distance: 41.0
click at [827, 371] on div "​ Dear [PERSON_NAME], ​ Wishing your family a lifetime filled with love, laught…" at bounding box center [830, 484] width 330 height 230
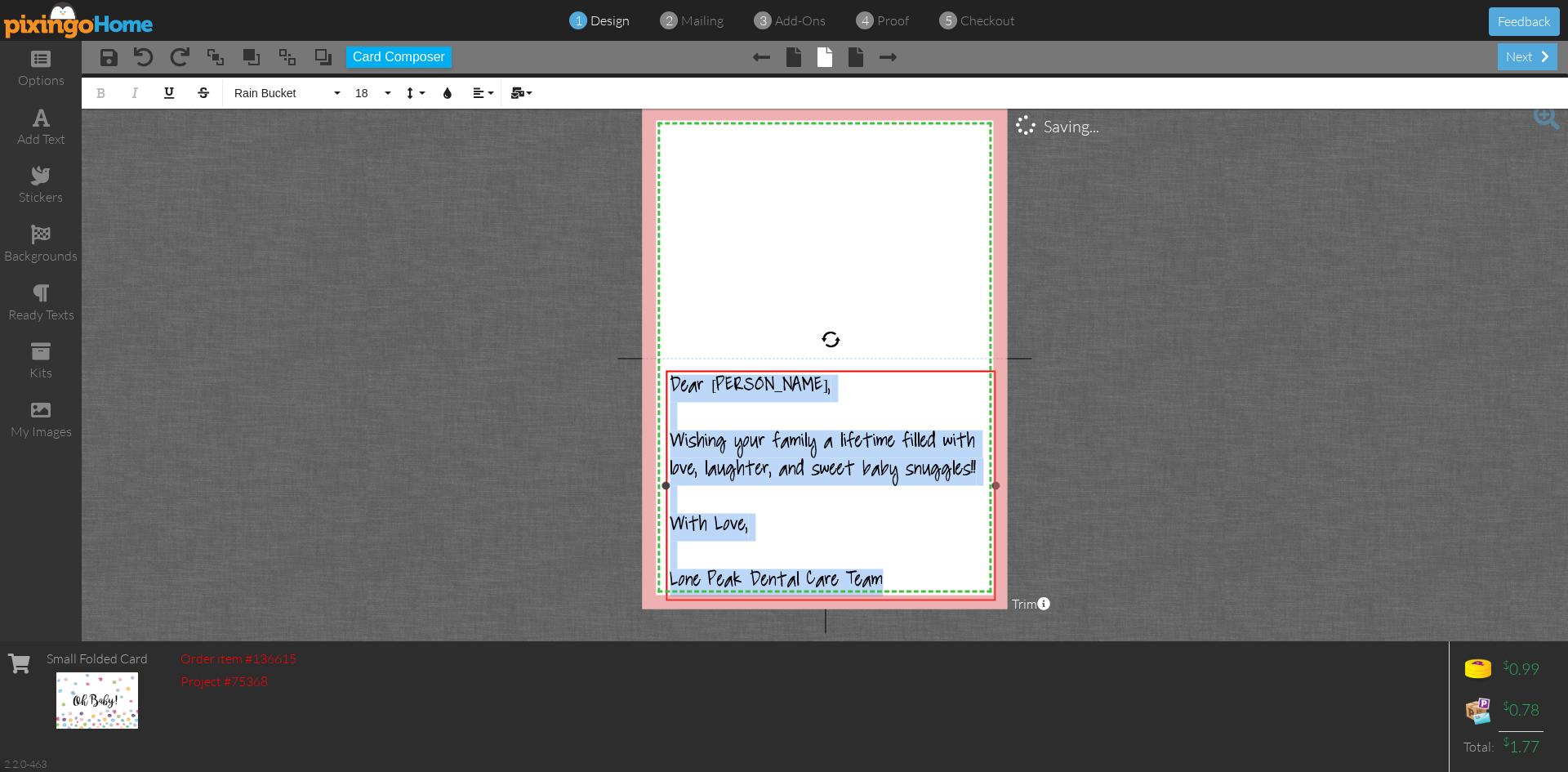
click at [902, 585] on div "Dear [PERSON_NAME], ​ Wishing your family a lifetime filled with love, laughter…" at bounding box center [830, 485] width 321 height 222
drag, startPoint x: 891, startPoint y: 581, endPoint x: 641, endPoint y: 395, distance: 311.6
click at [641, 395] on project-studio-wrapper "X X X X X X X X X X X X X X X X X X X X X X X X X X X X X X X X X X X X X X X X…" at bounding box center [825, 357] width 1486 height 568
click at [478, 89] on icon "button" at bounding box center [478, 93] width 12 height 12
click at [494, 148] on icon at bounding box center [491, 153] width 11 height 13
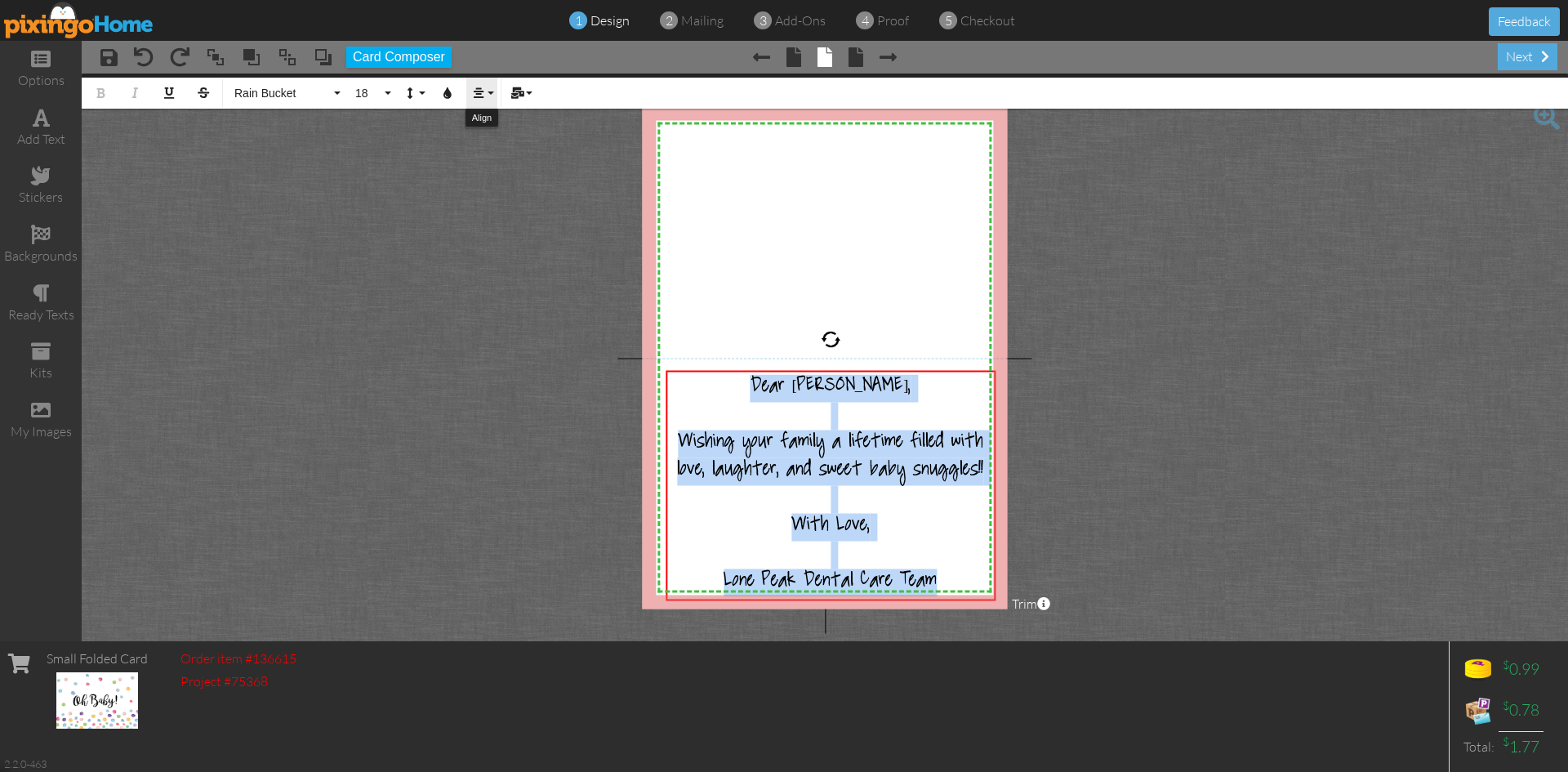
click at [483, 95] on icon "button" at bounding box center [478, 93] width 12 height 12
click at [481, 122] on link "Align Left" at bounding box center [492, 120] width 50 height 24
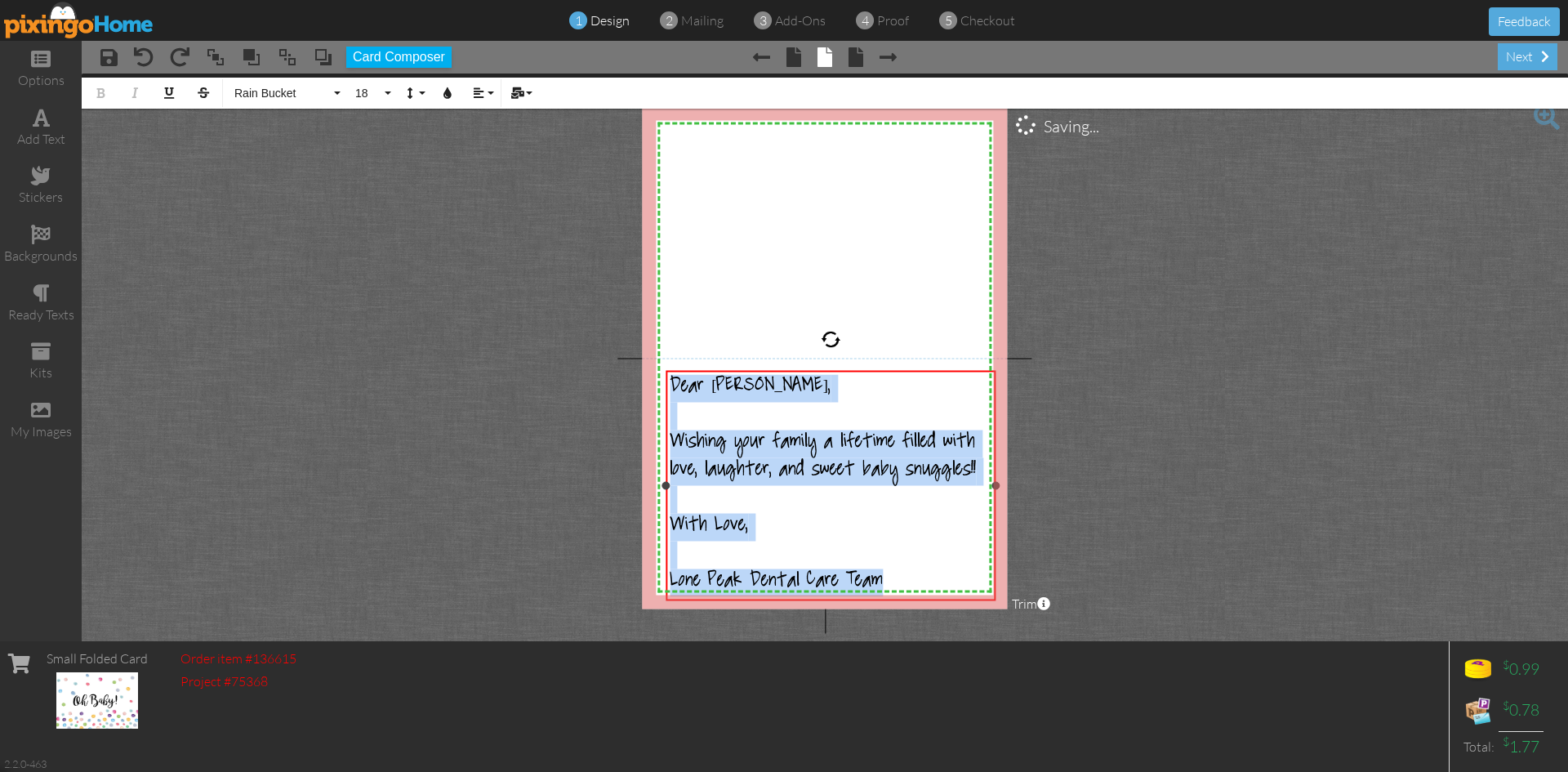
click at [673, 577] on span "Lone Peak Dental Care Team" at bounding box center [776, 582] width 213 height 28
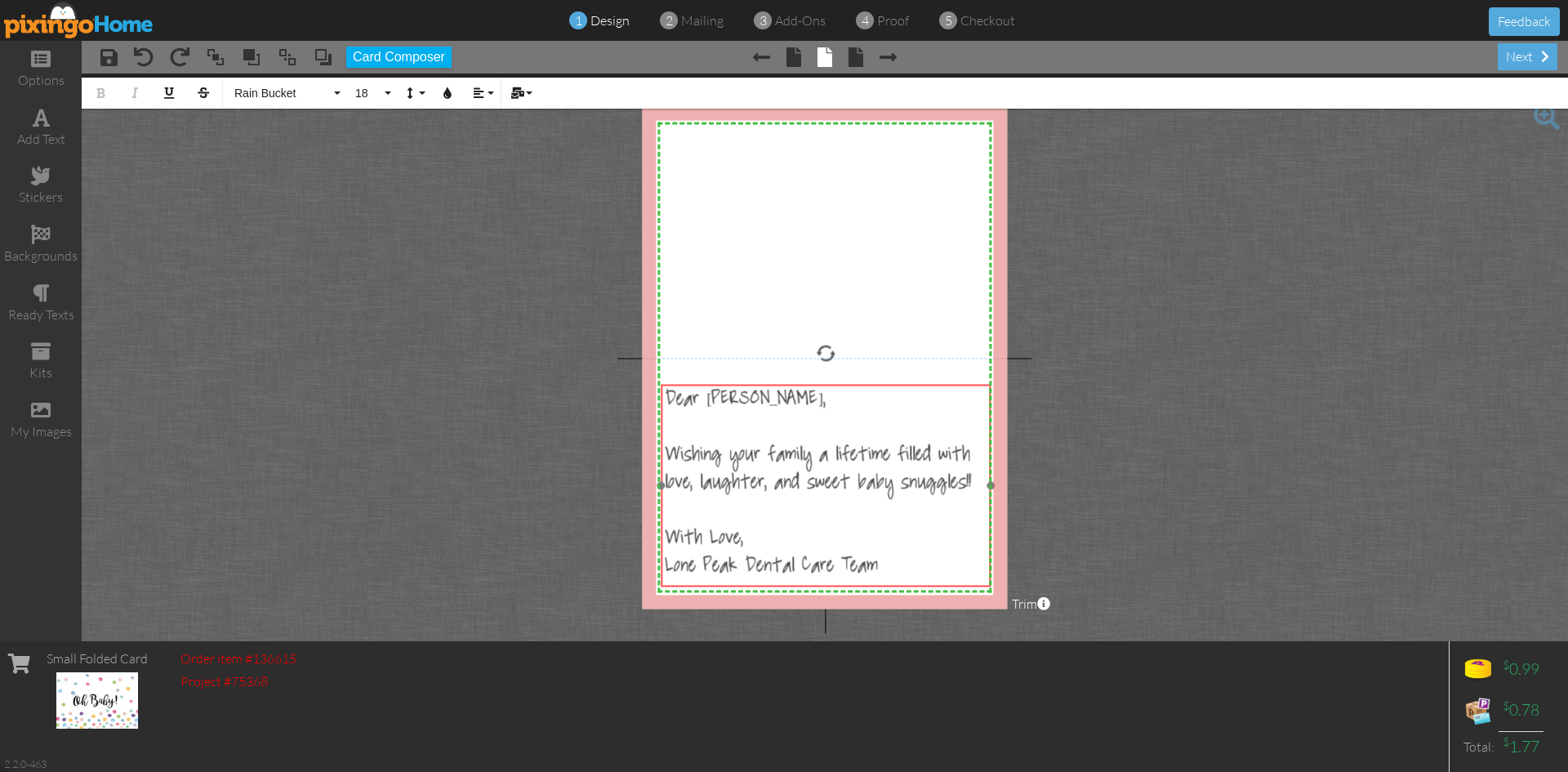
drag, startPoint x: 811, startPoint y: 371, endPoint x: 806, endPoint y: 385, distance: 14.9
click at [806, 385] on div "Dear [PERSON_NAME], Wishing your family a lifetime filled with love, laughter, …" at bounding box center [825, 485] width 330 height 202
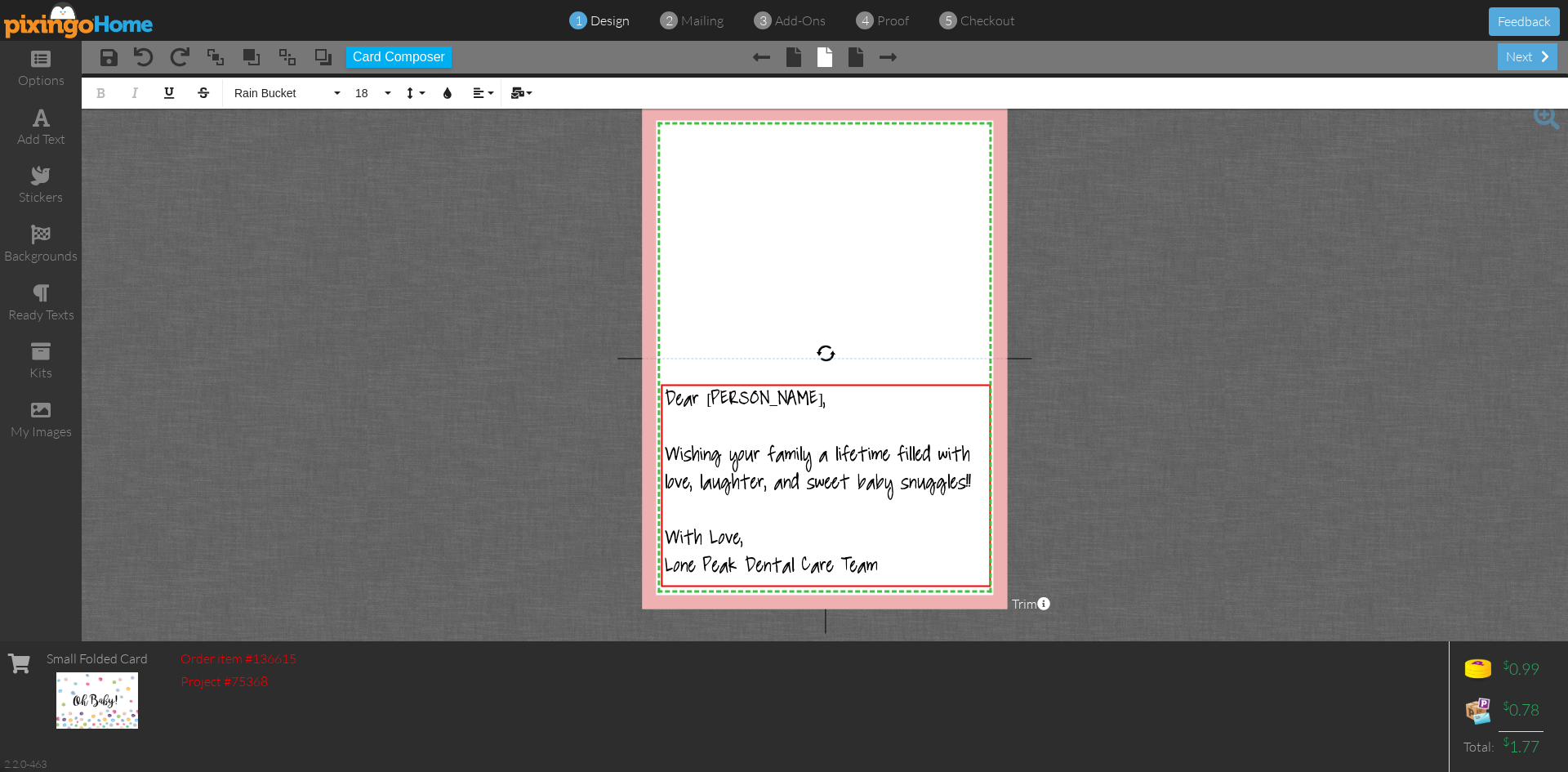
click at [1123, 443] on project-studio-wrapper "X X X X X X X X X X X X X X X X X X X X X X X X X X X X X X X X X X X X X X X X…" at bounding box center [825, 357] width 1486 height 568
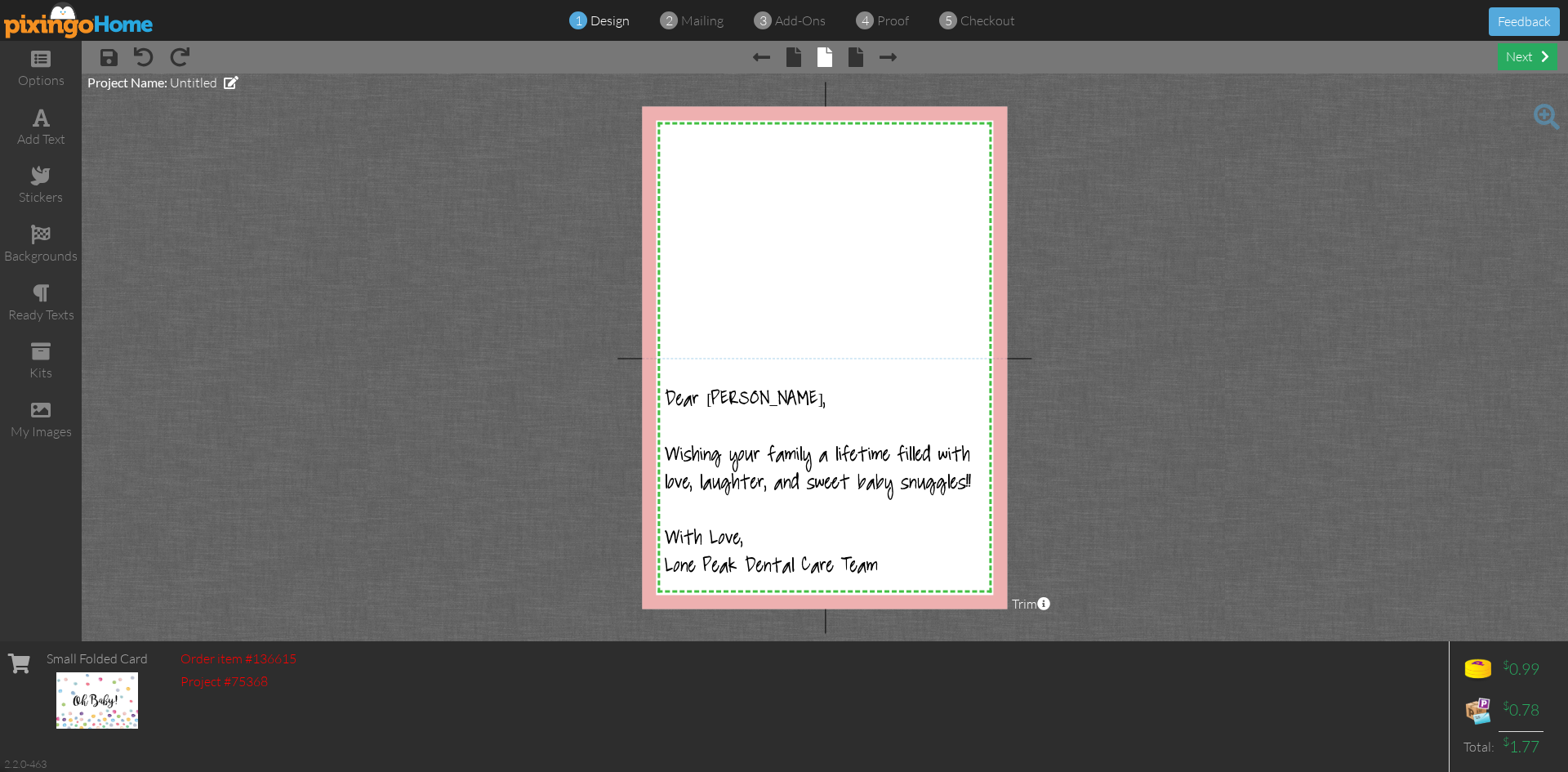
click at [1539, 57] on div "next" at bounding box center [1527, 57] width 59 height 27
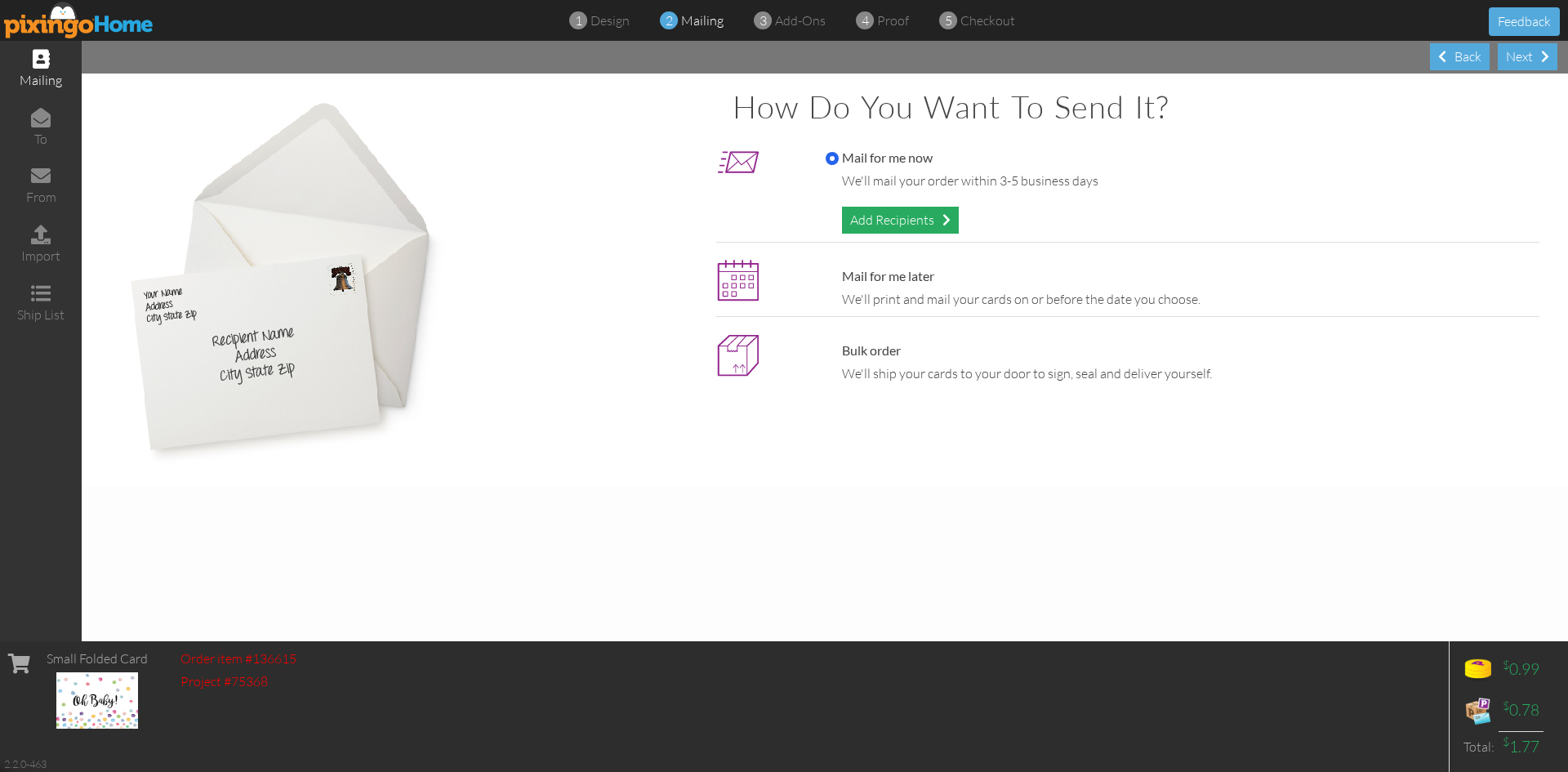
click at [860, 212] on div "Add Recipients" at bounding box center [901, 220] width 117 height 27
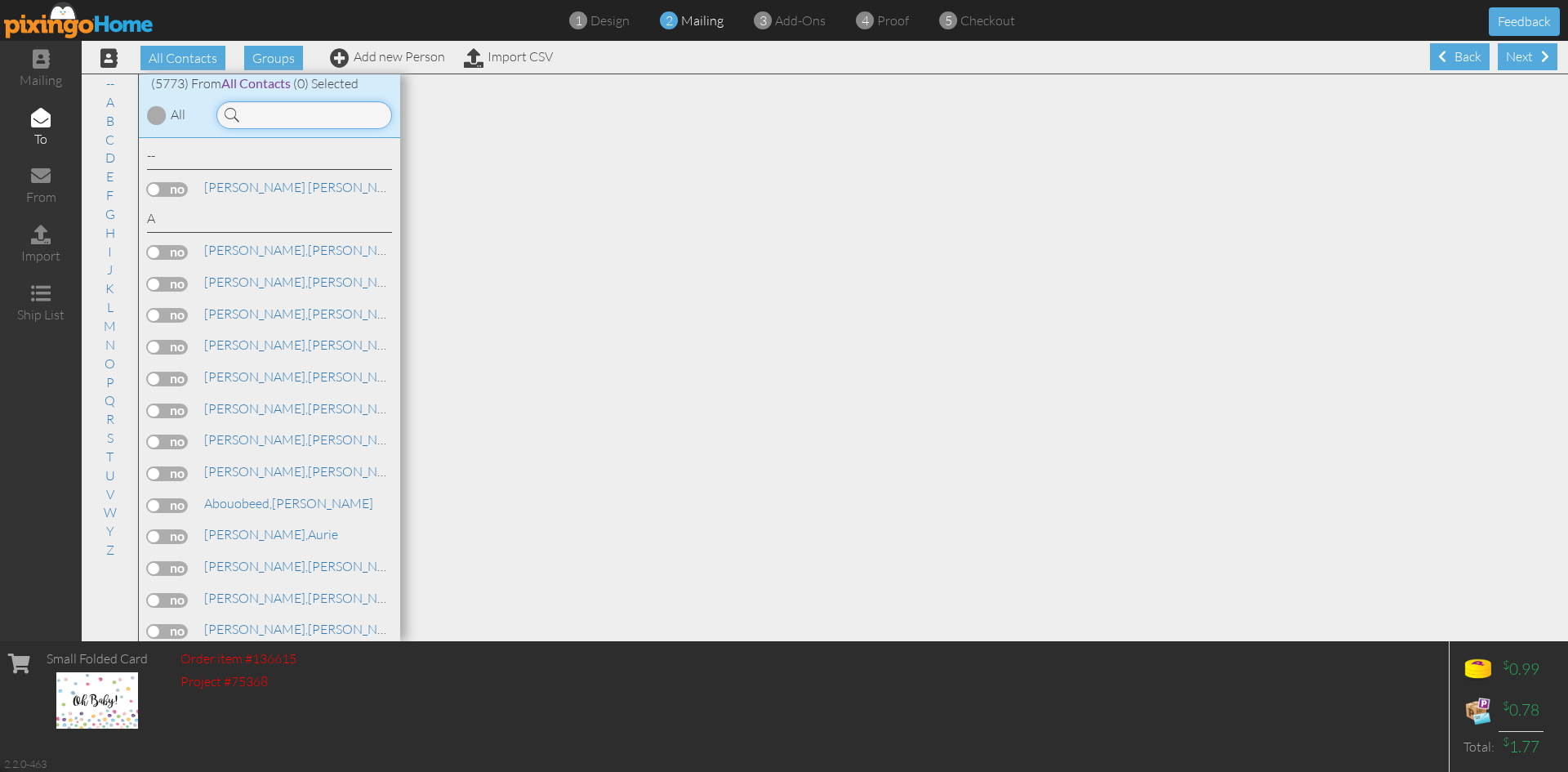
click at [324, 113] on input at bounding box center [304, 115] width 176 height 28
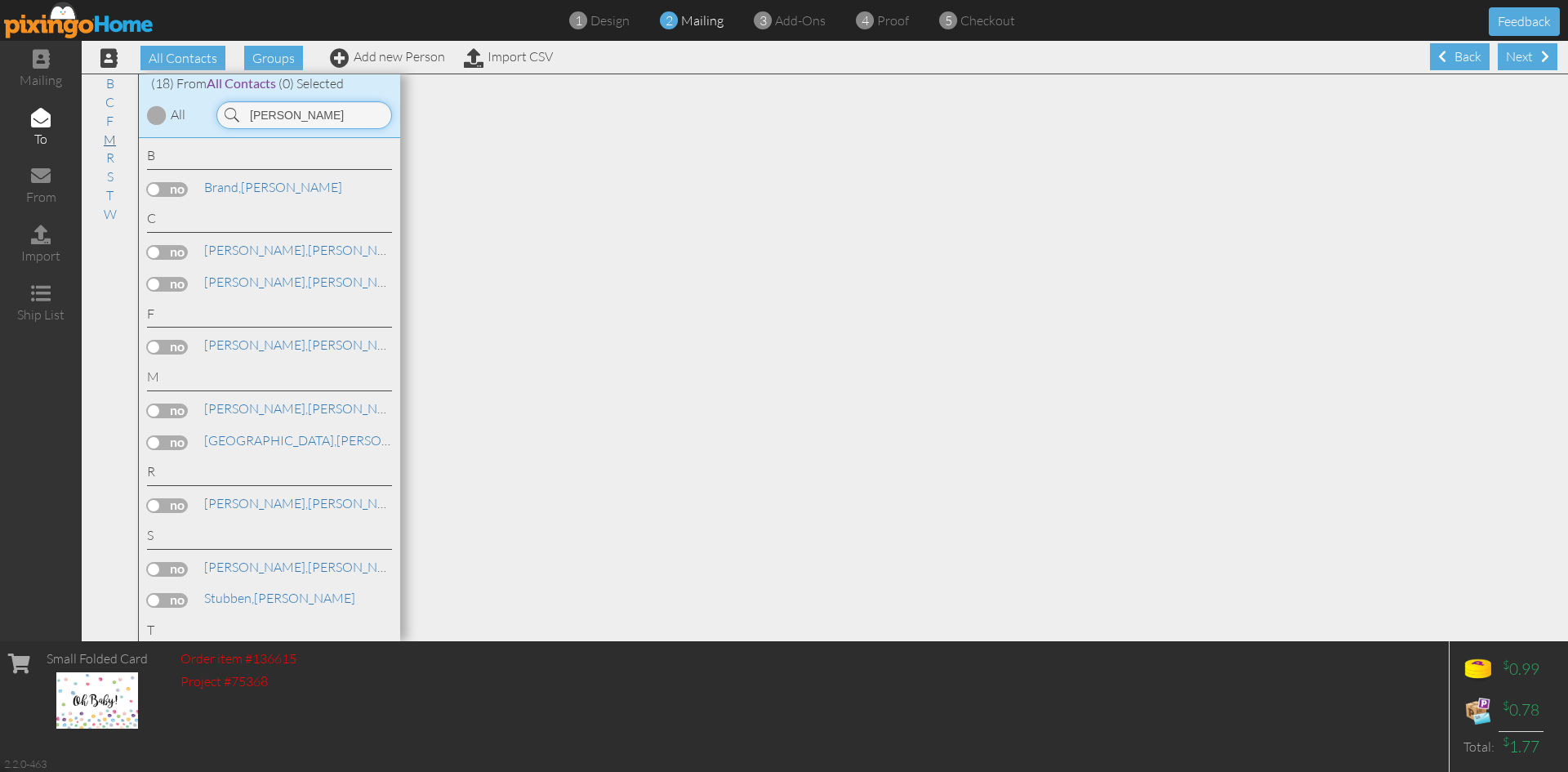
drag, startPoint x: 309, startPoint y: 120, endPoint x: 100, endPoint y: 138, distance: 209.8
click at [117, 134] on div "All Contacts (5773) My Groups All Contacts (5298) Create new group B C F M R S …" at bounding box center [825, 357] width 1486 height 568
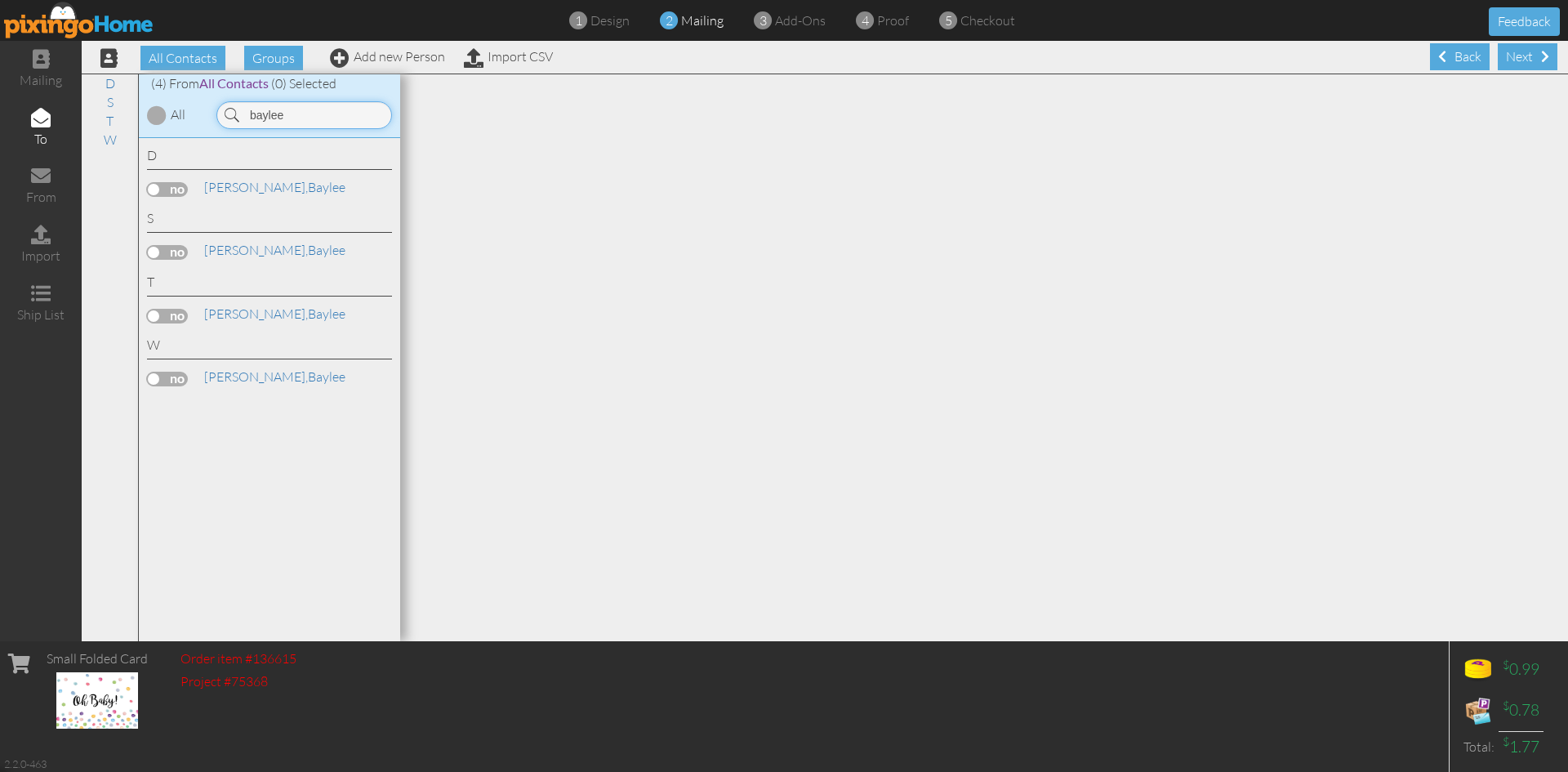
type input "baylee"
click at [183, 319] on label at bounding box center [167, 316] width 41 height 15
click at [0, 0] on input "checkbox" at bounding box center [0, 0] width 0 height 0
click at [263, 312] on link "[PERSON_NAME]" at bounding box center [274, 313] width 145 height 19
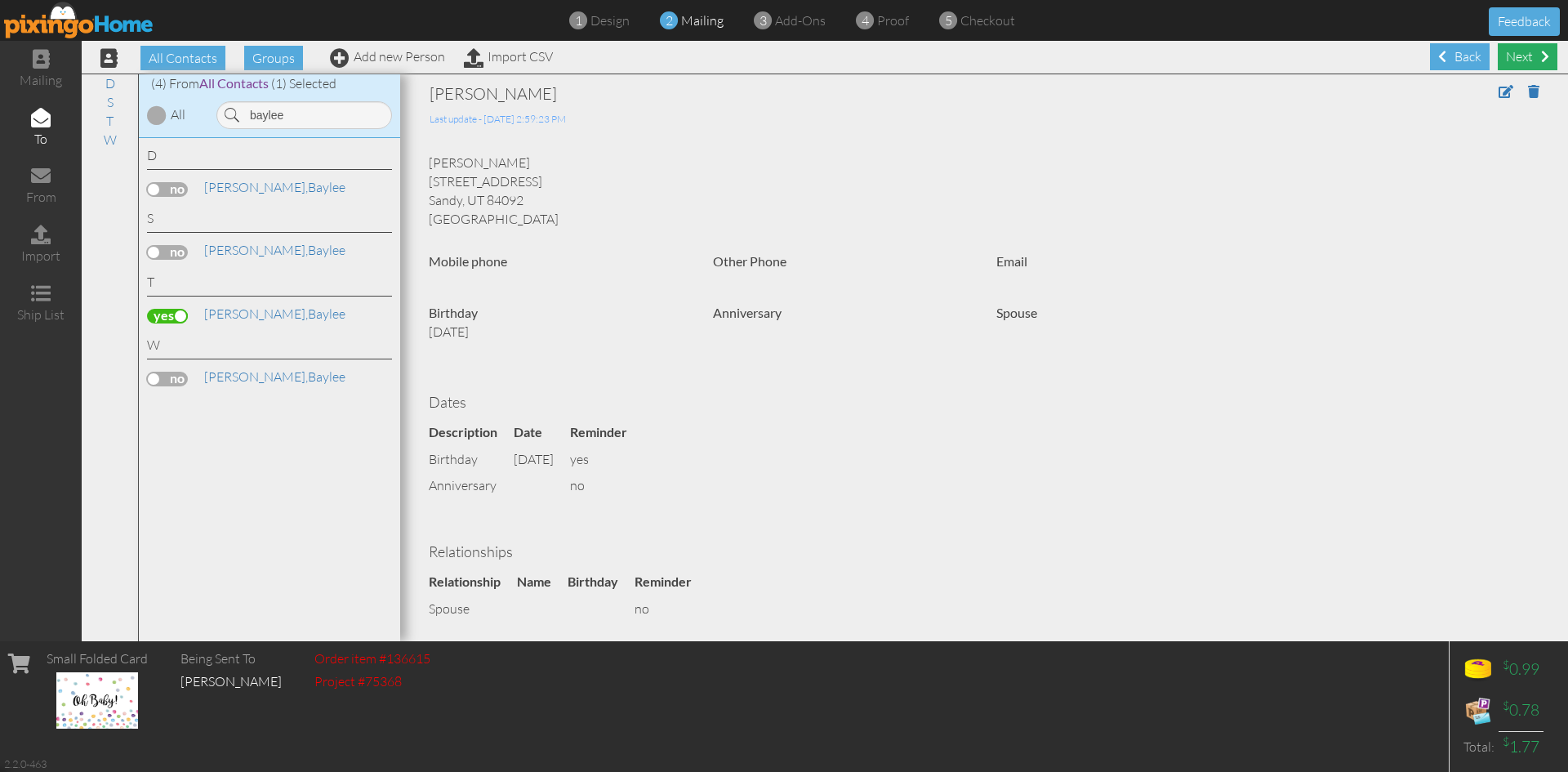
click at [1519, 52] on div "Next" at bounding box center [1527, 57] width 59 height 27
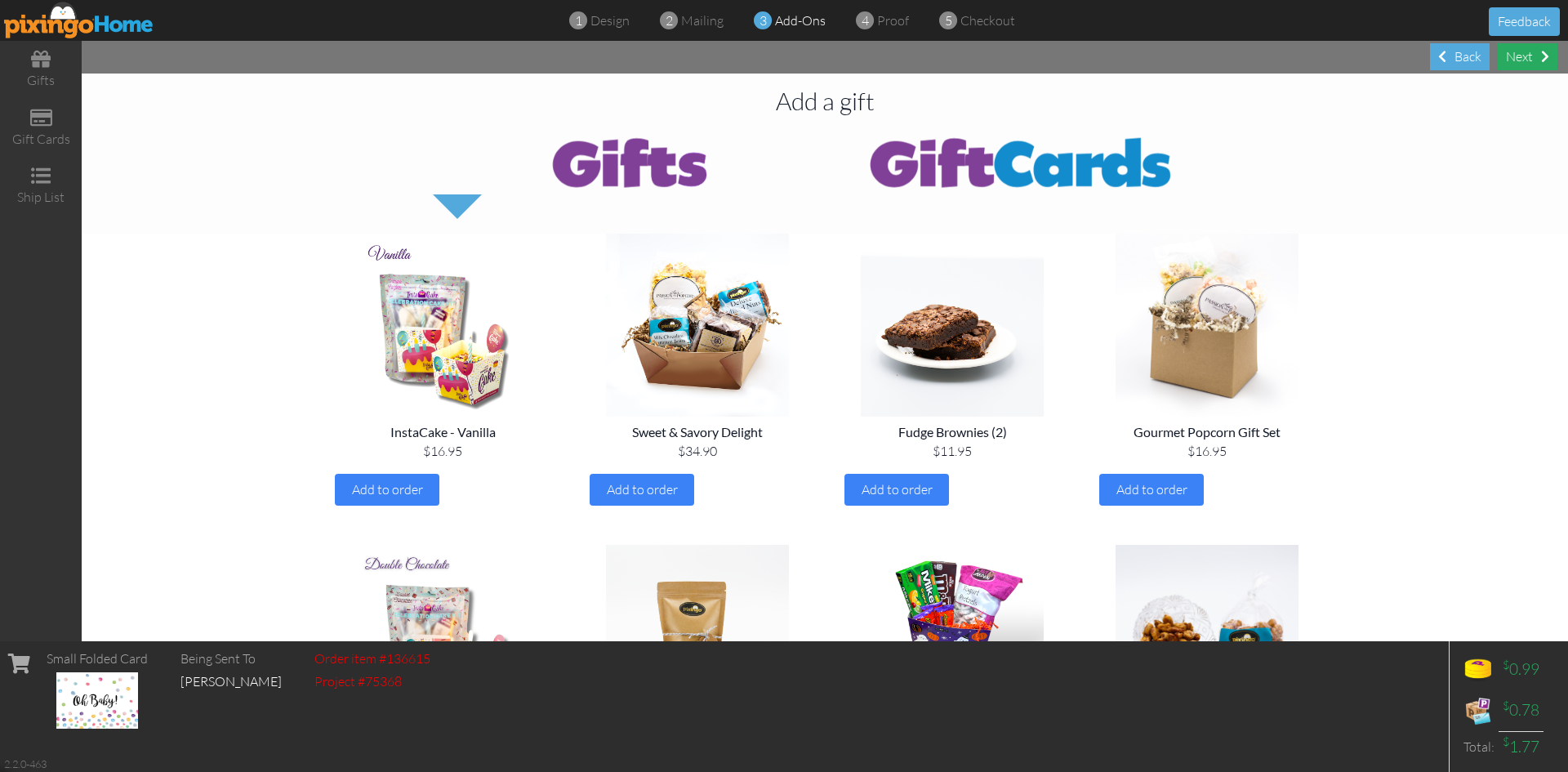
click at [1517, 64] on div "Next" at bounding box center [1527, 57] width 59 height 27
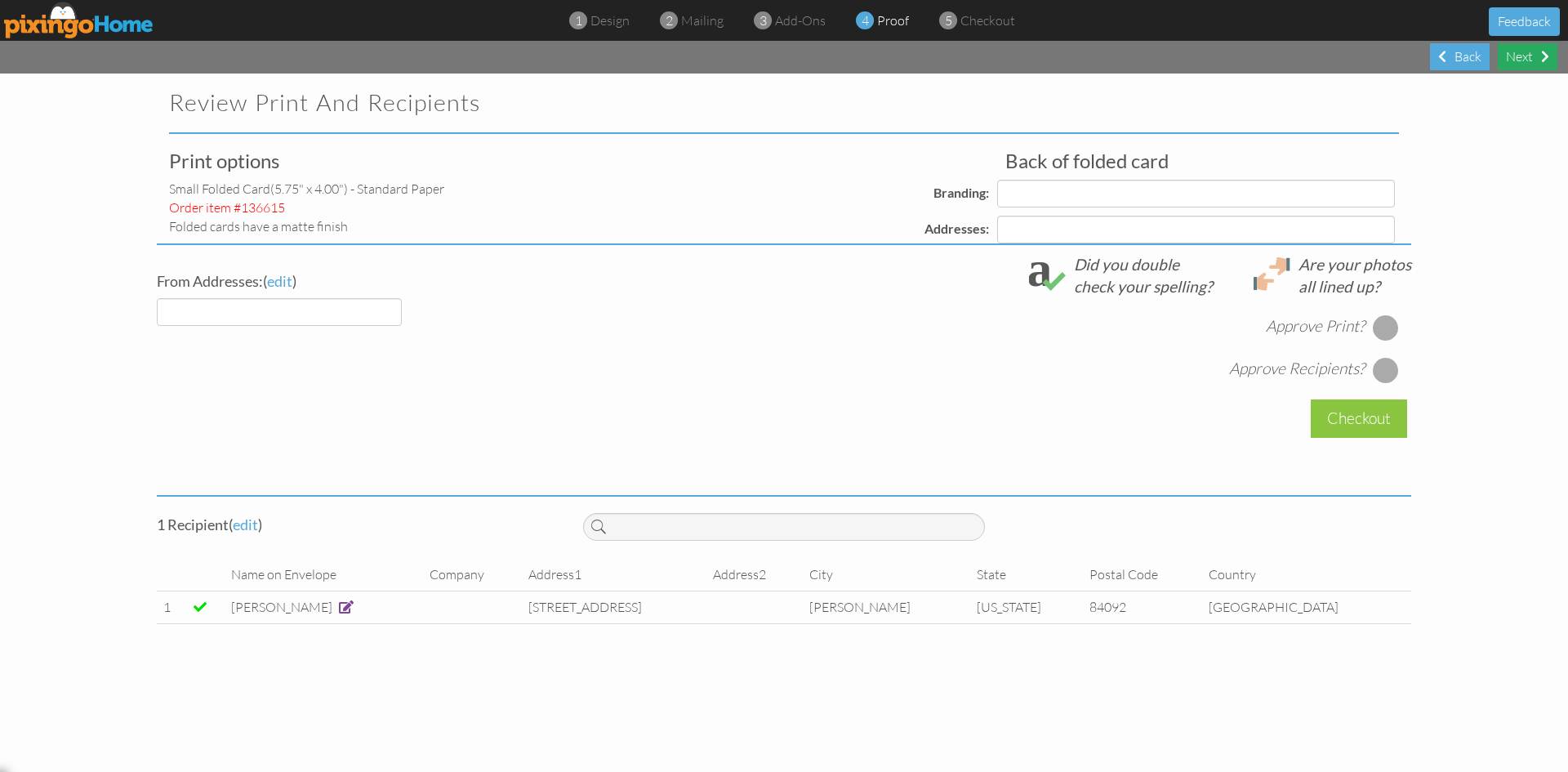
select select "object:21599"
select select "object:21603"
select select "object:21604"
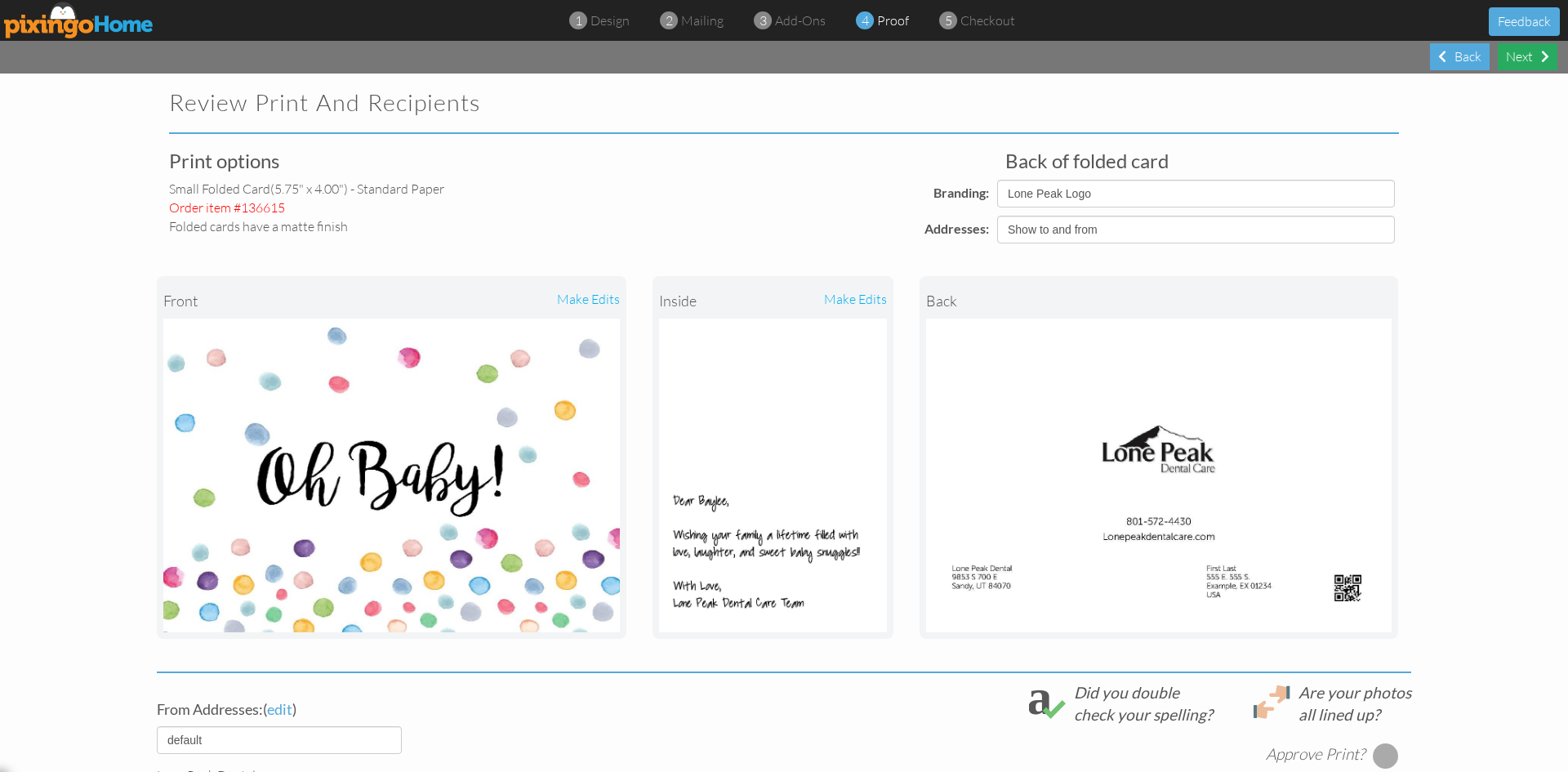
click at [1529, 68] on div "Next" at bounding box center [1527, 57] width 59 height 27
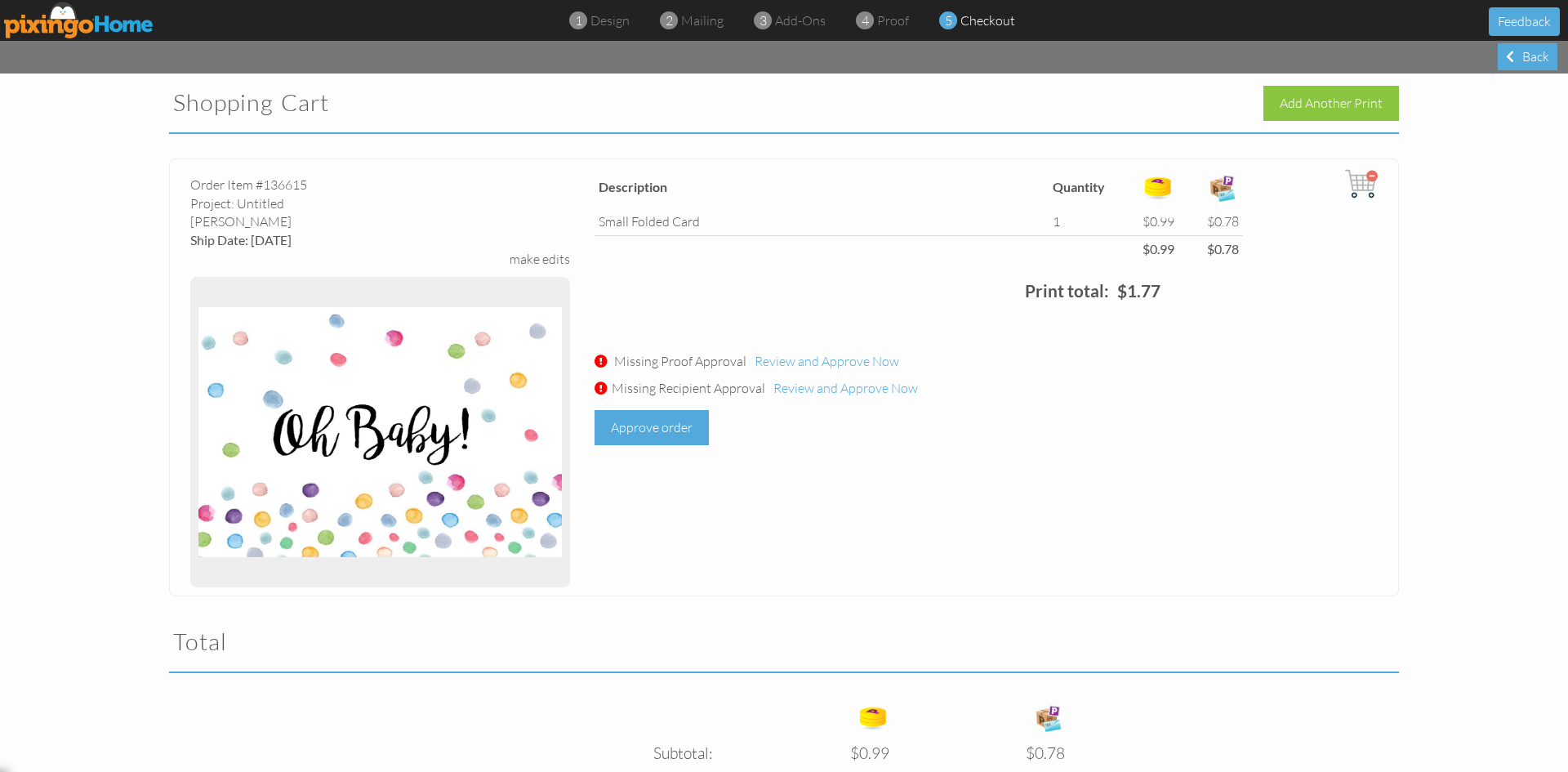
click at [671, 427] on div "Approve order" at bounding box center [651, 427] width 115 height 35
click at [1353, 190] on img at bounding box center [1361, 183] width 33 height 33
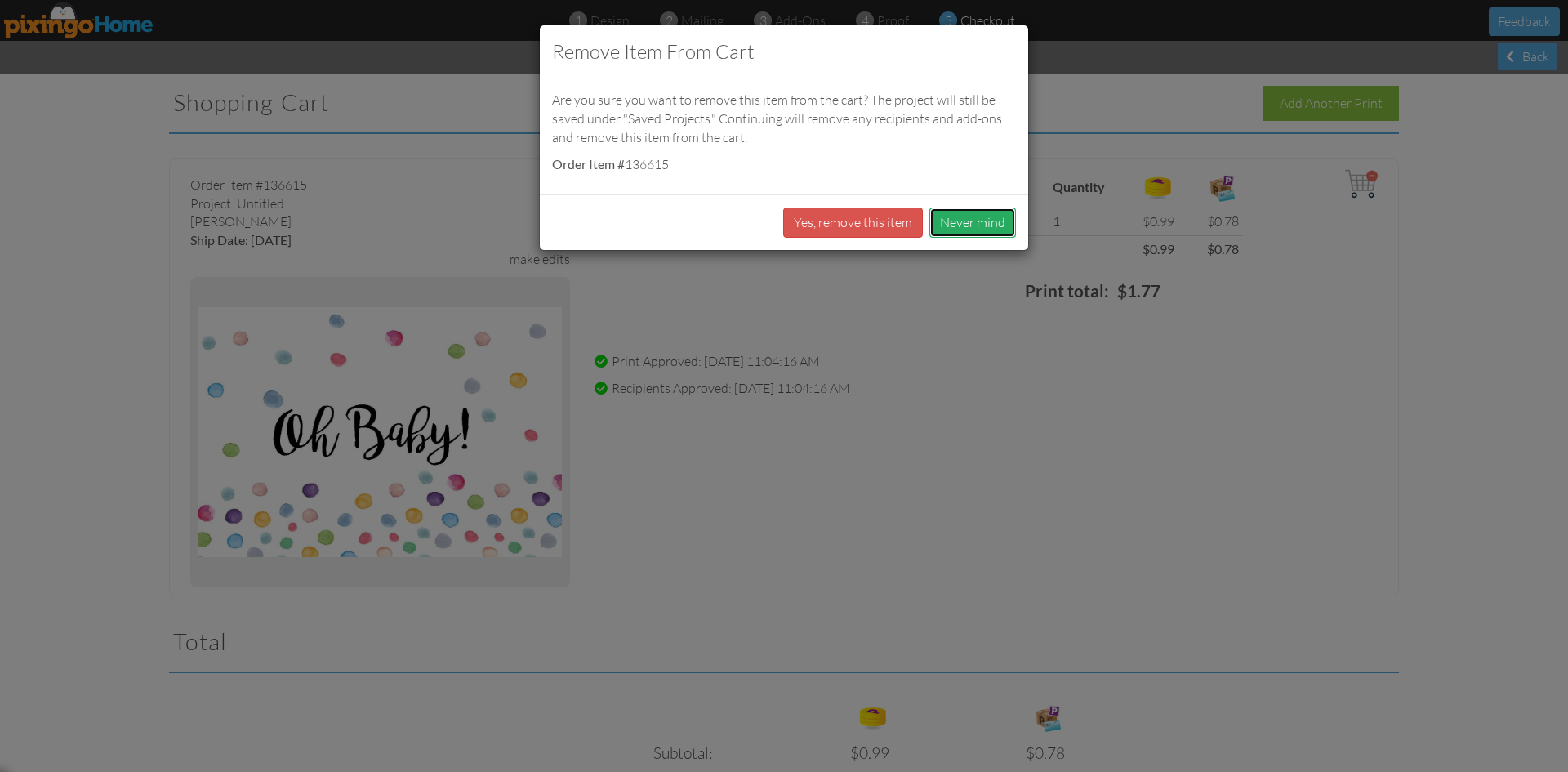
click at [993, 232] on button "Never mind" at bounding box center [973, 222] width 87 height 30
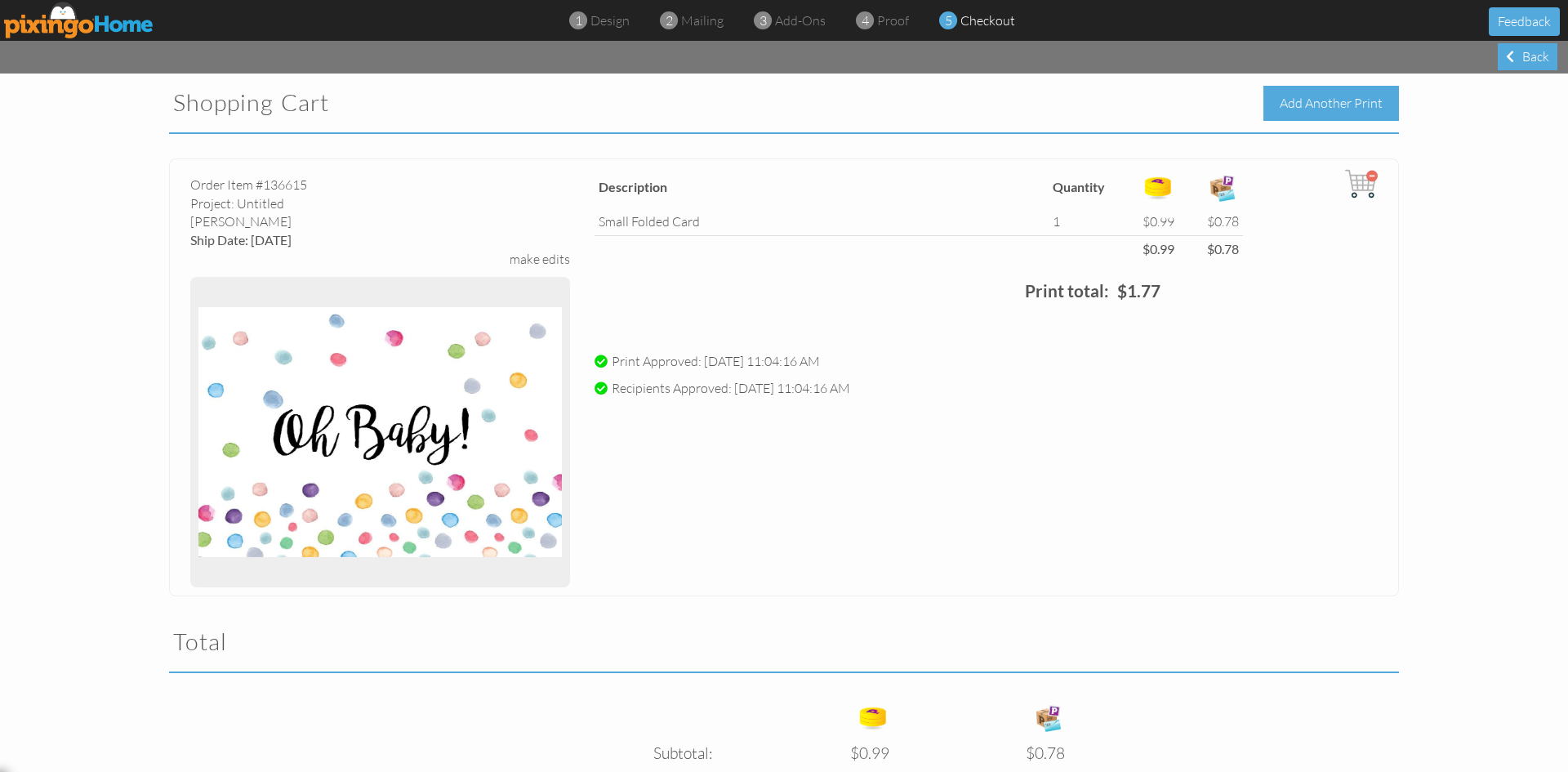
click at [1298, 113] on div "Add Another Print" at bounding box center [1331, 104] width 135 height 35
